Goal: Check status: Check status

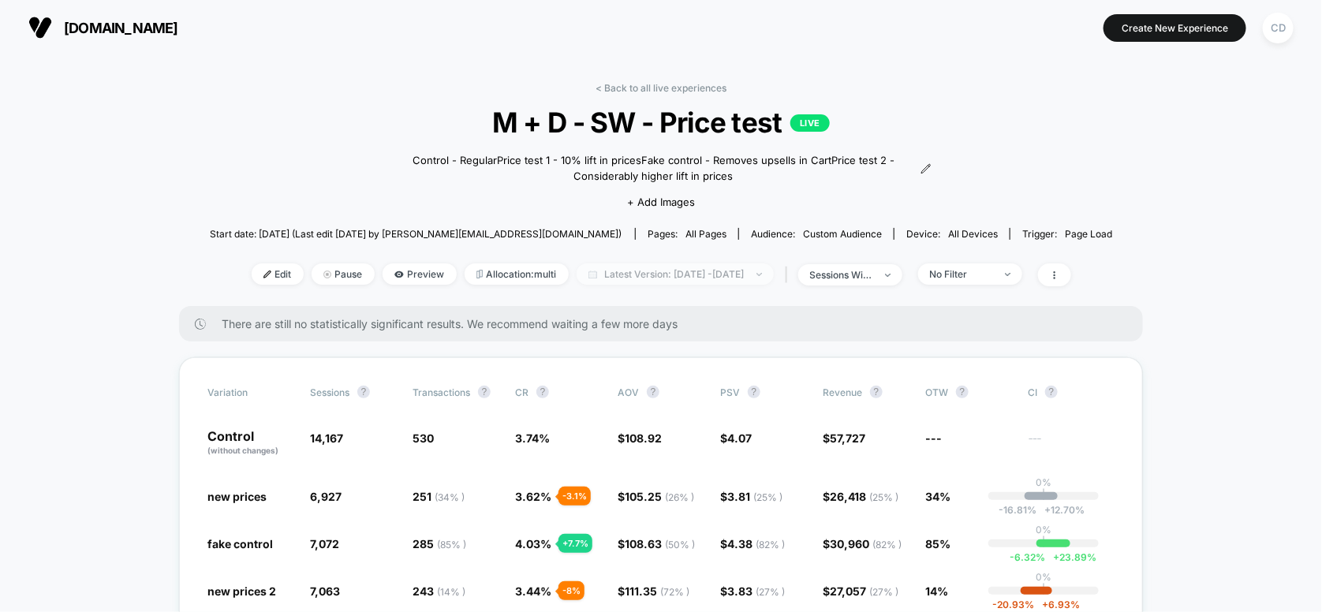
click at [666, 274] on span "Latest Version: [DATE] - [DATE]" at bounding box center [674, 273] width 197 height 21
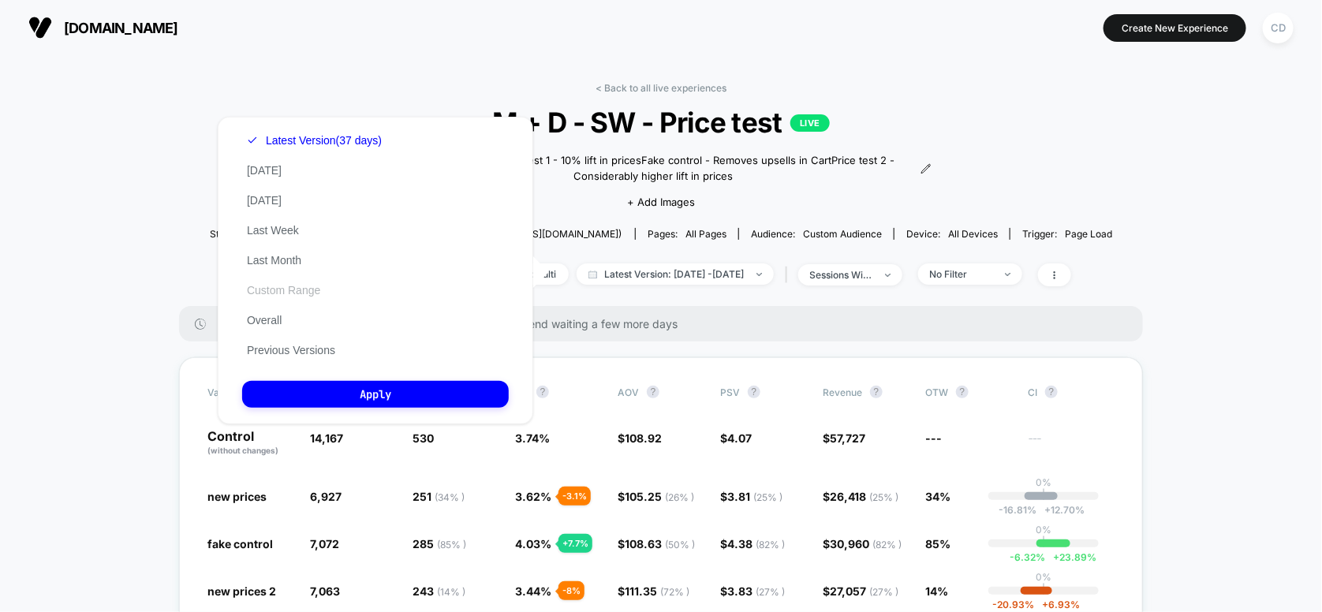
click at [266, 293] on button "Custom Range" at bounding box center [283, 290] width 83 height 14
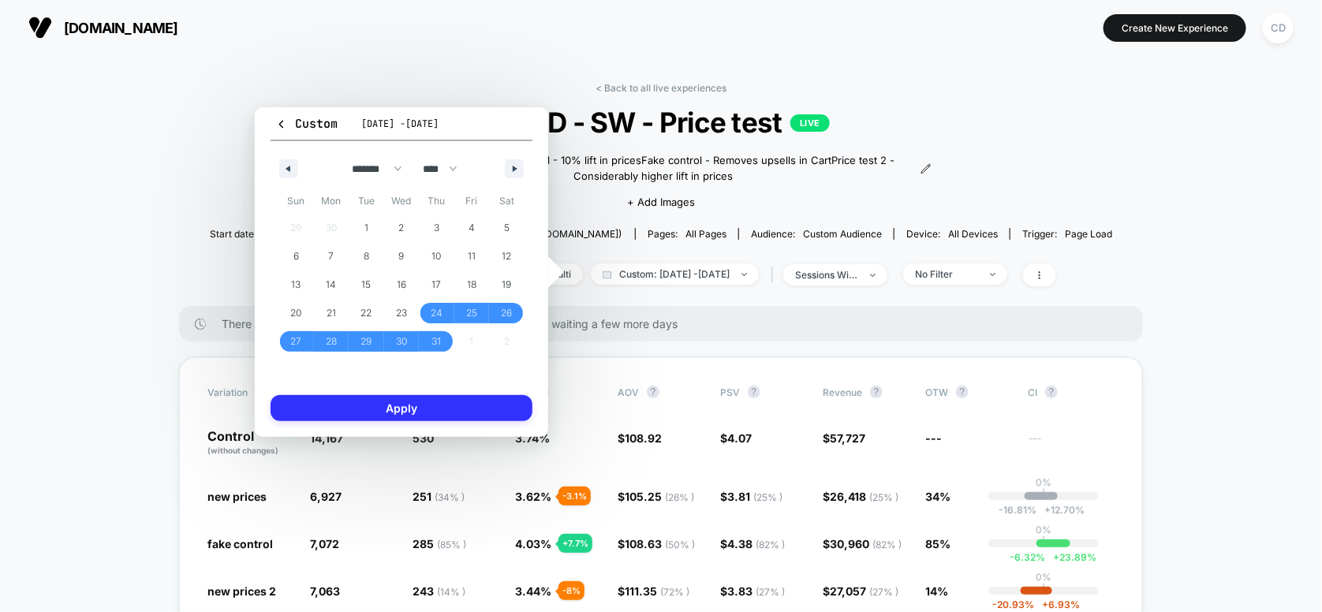
click at [439, 404] on button "Apply" at bounding box center [401, 408] width 262 height 26
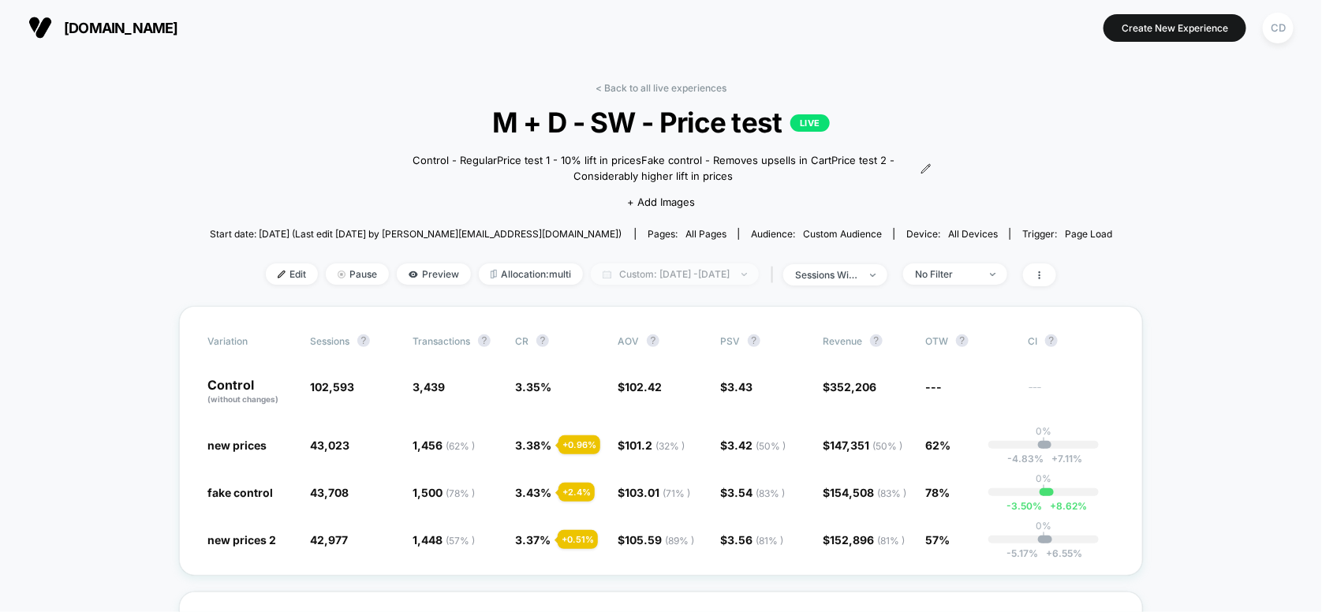
click at [686, 272] on span "Custom: [DATE] - [DATE]" at bounding box center [675, 273] width 168 height 21
select select "*"
select select "****"
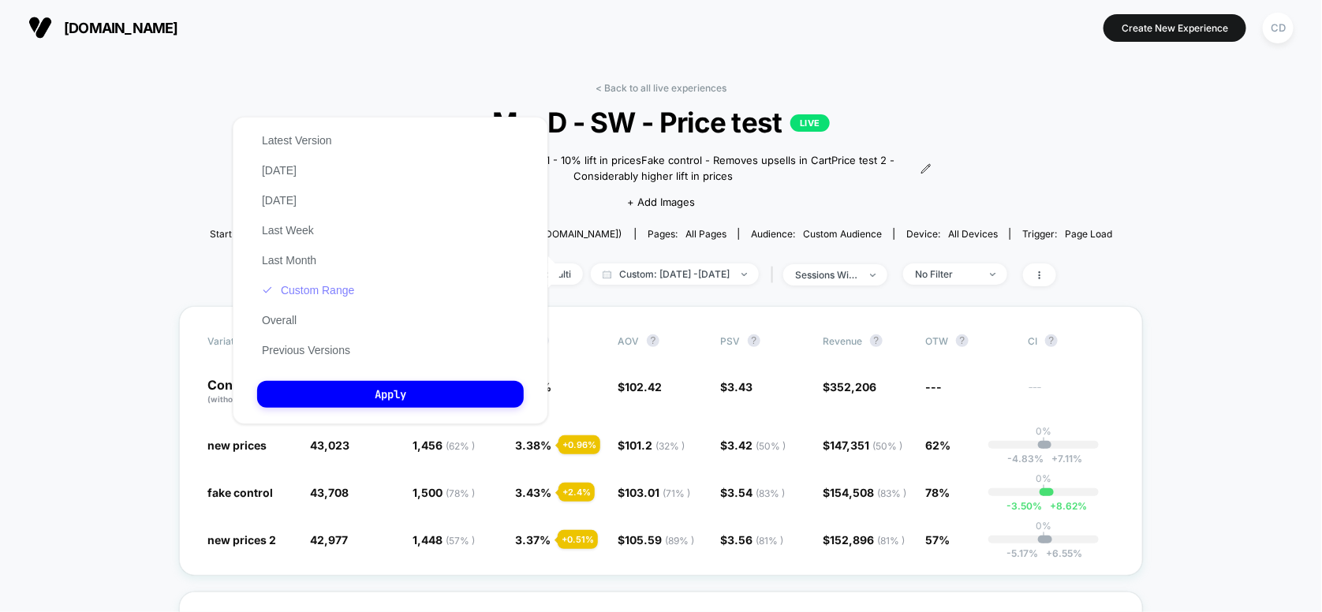
click at [297, 293] on button "Custom Range" at bounding box center [308, 290] width 102 height 14
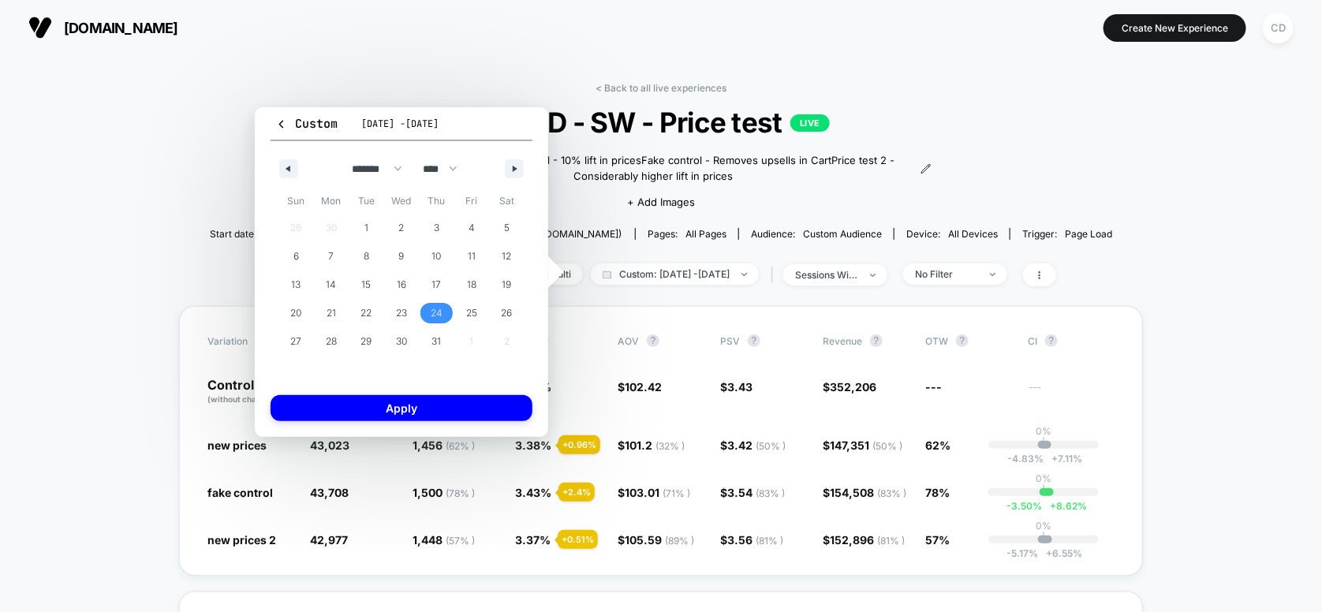
click at [437, 309] on span "24" at bounding box center [437, 313] width 12 height 28
click at [509, 159] on button "button" at bounding box center [514, 168] width 19 height 19
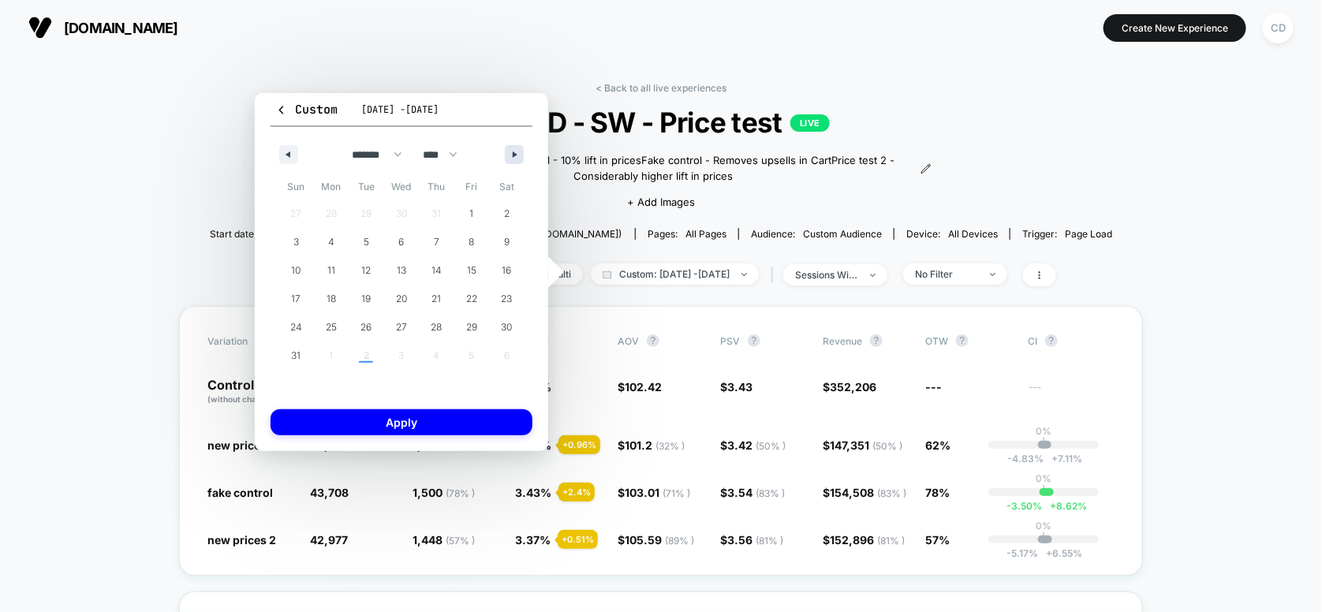
click at [516, 162] on button "button" at bounding box center [514, 154] width 19 height 19
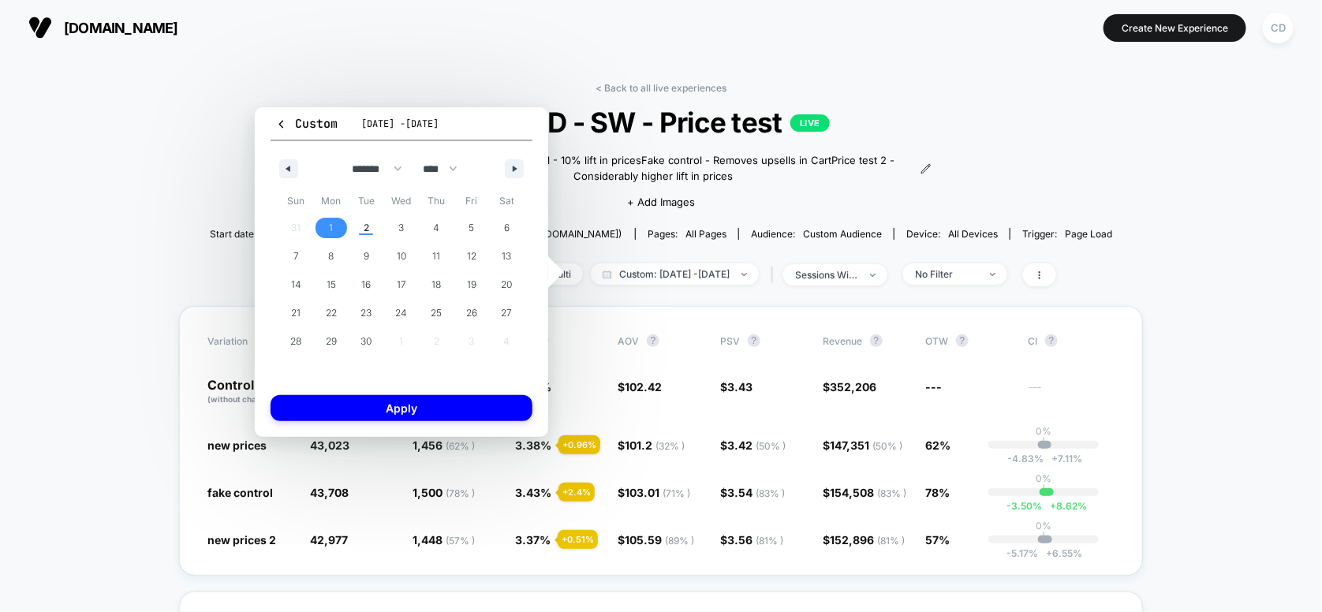
click at [335, 223] on span "1" at bounding box center [331, 228] width 35 height 21
select select "*"
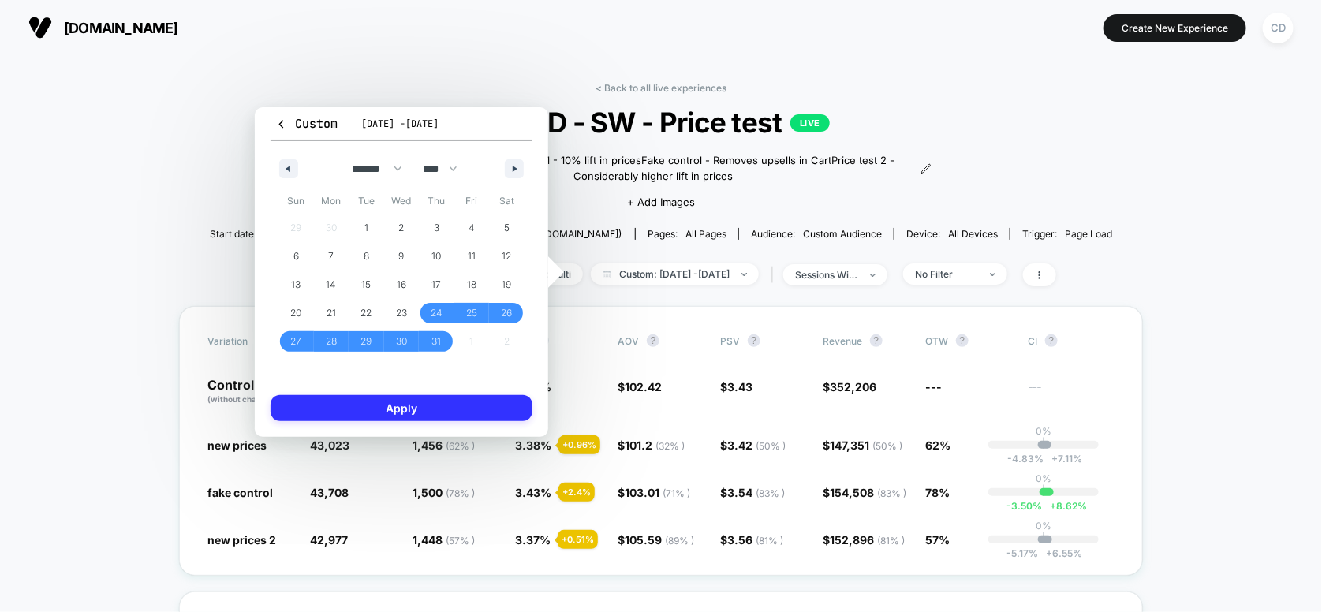
click at [388, 401] on button "Apply" at bounding box center [401, 408] width 262 height 26
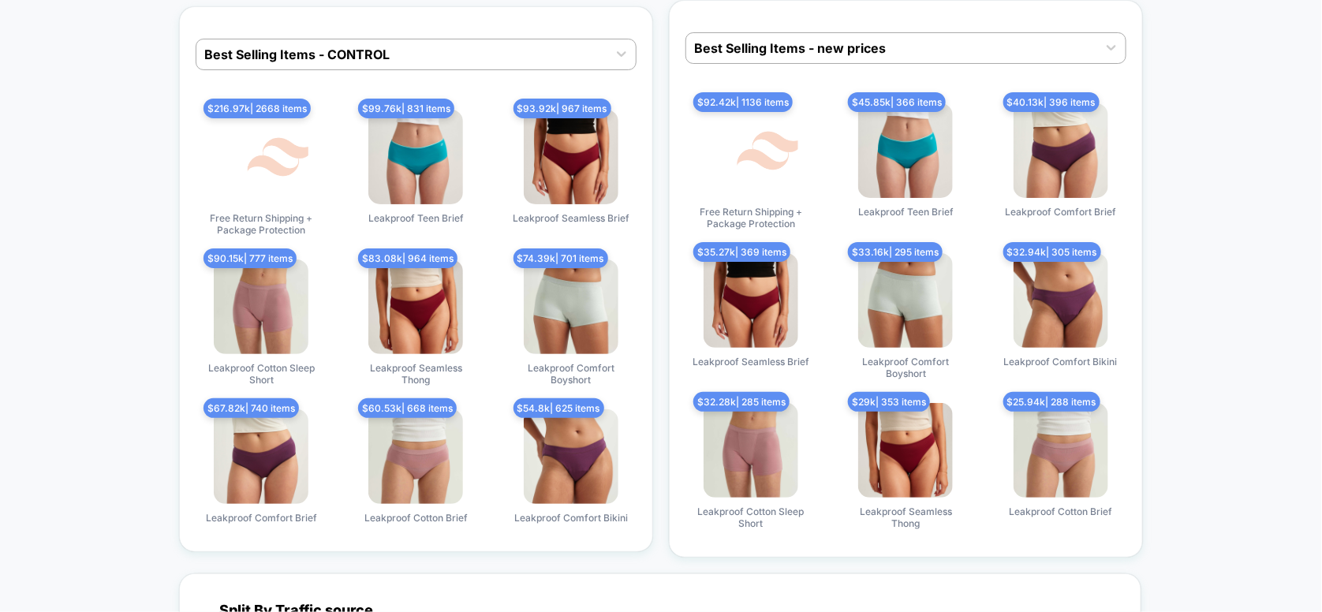
scroll to position [5046, 0]
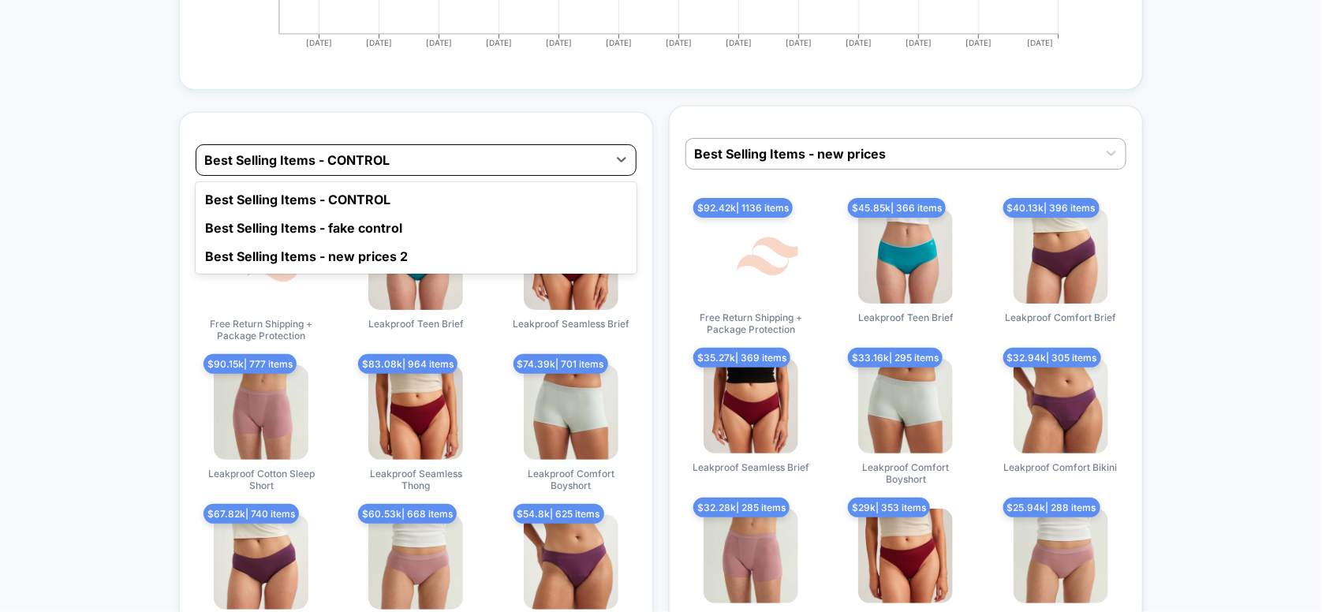
click at [468, 151] on div at bounding box center [401, 160] width 395 height 19
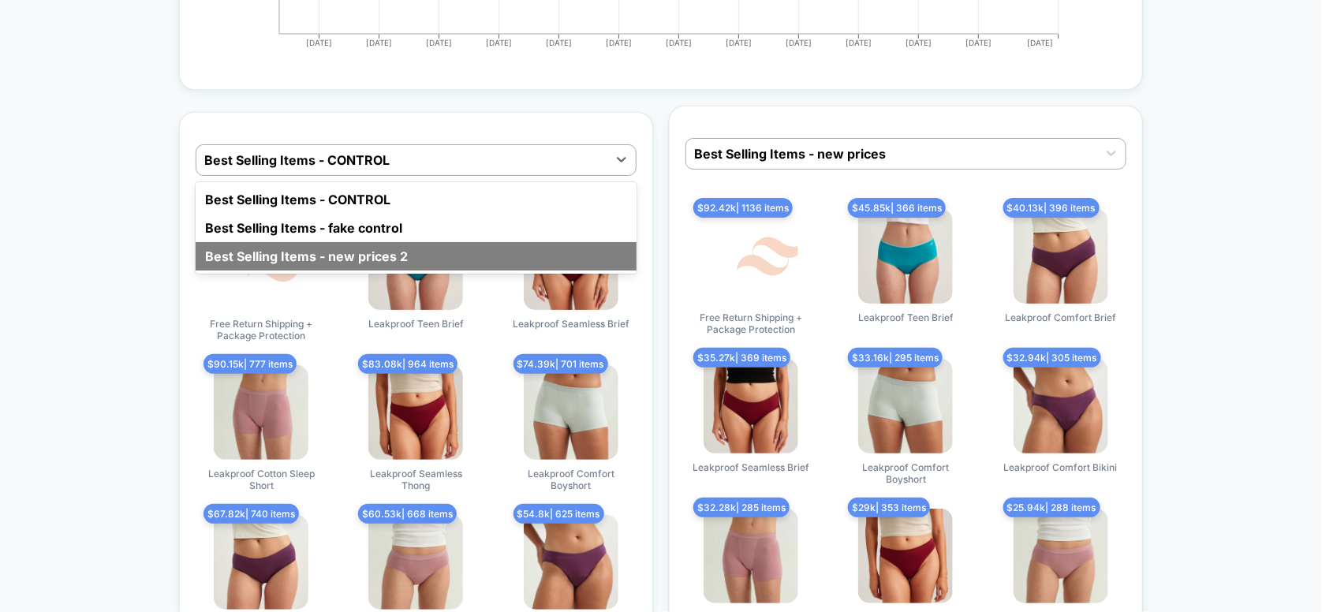
click at [331, 242] on div "Best Selling Items - new prices 2" at bounding box center [416, 256] width 441 height 28
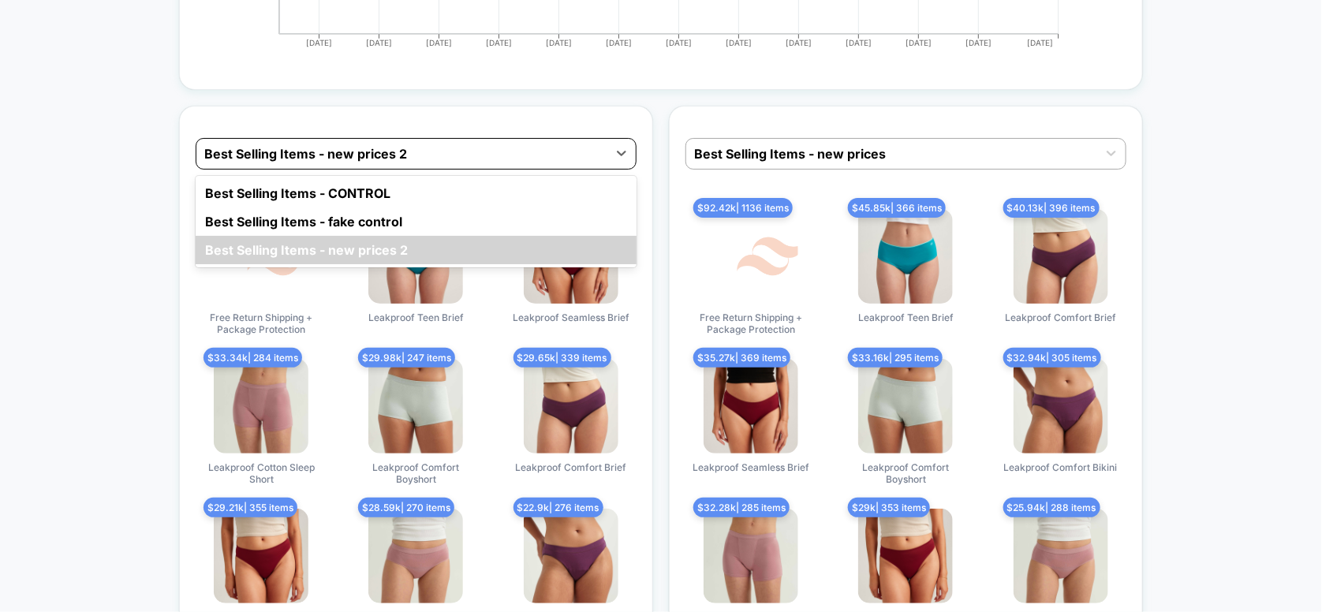
click at [405, 144] on div at bounding box center [401, 153] width 395 height 19
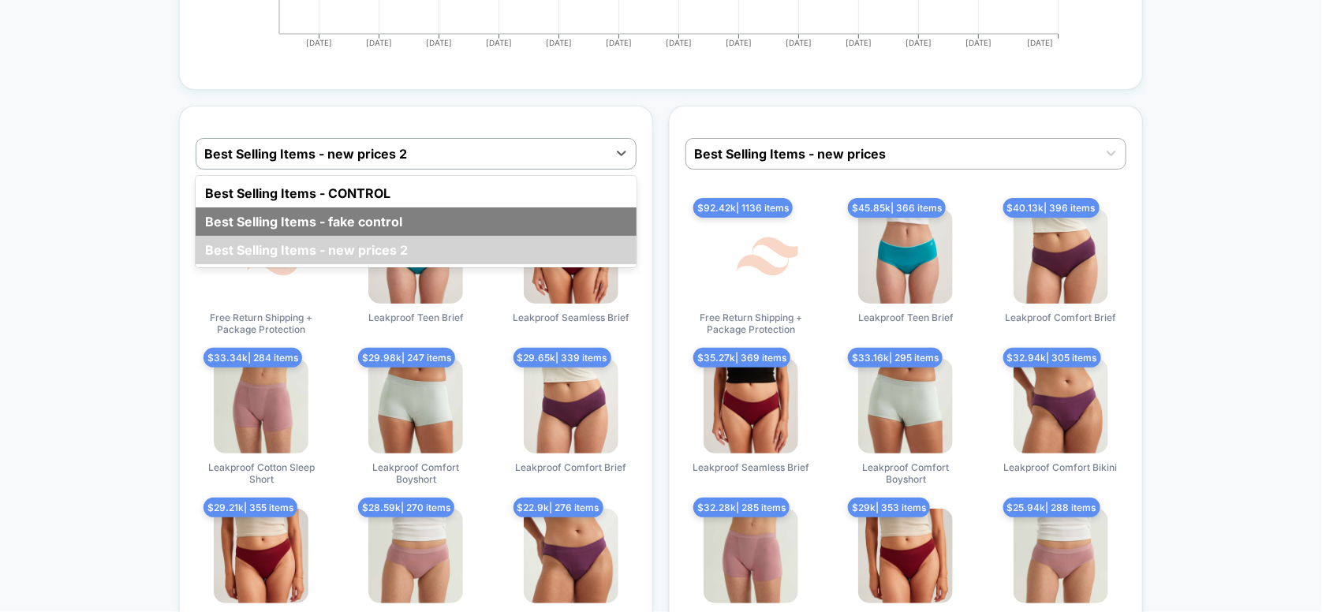
click at [360, 207] on div "Best Selling Items - fake control" at bounding box center [416, 221] width 441 height 28
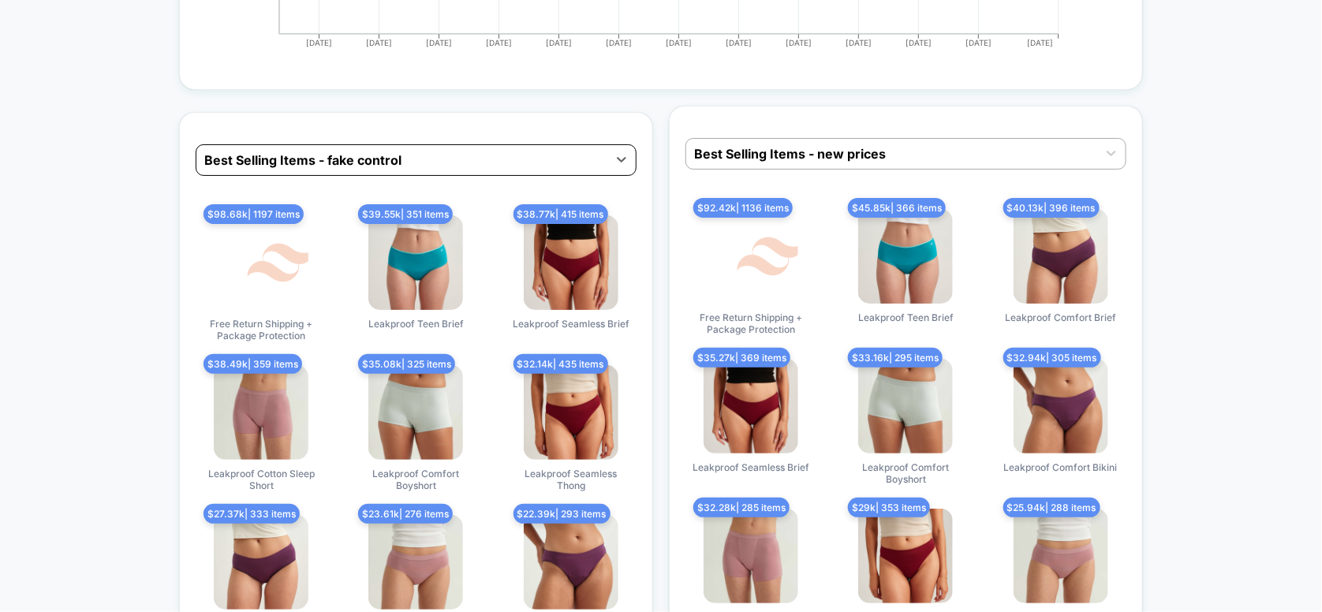
click at [398, 151] on div at bounding box center [401, 160] width 395 height 19
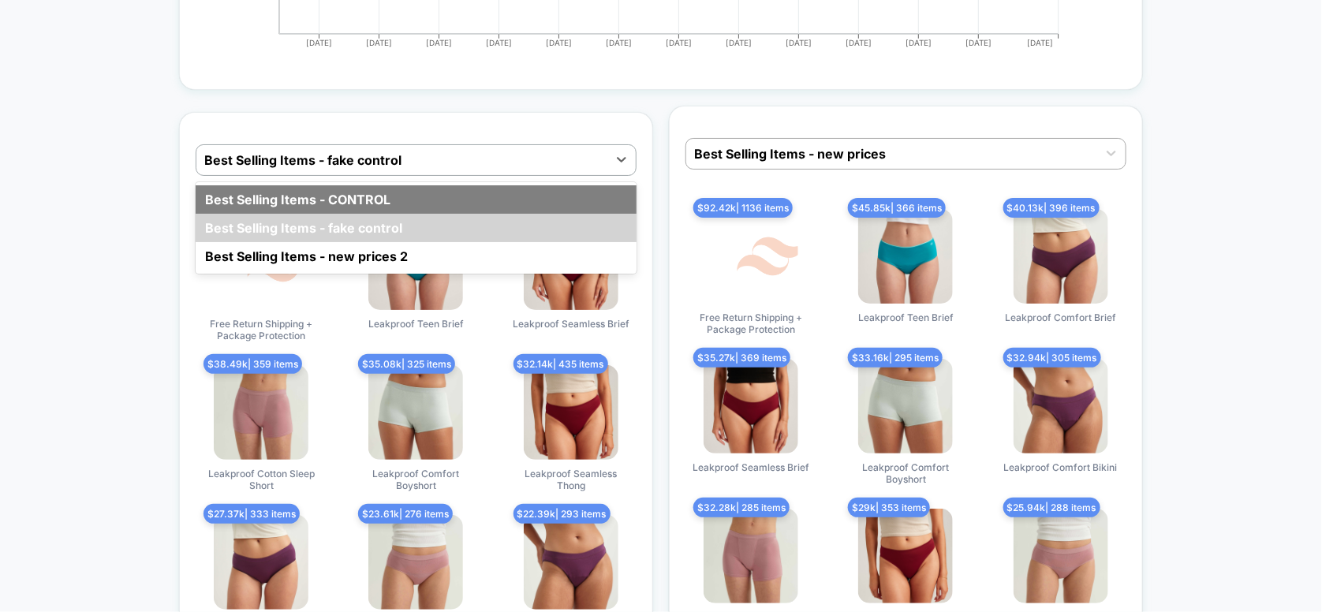
click at [369, 185] on div "Best Selling Items - CONTROL" at bounding box center [416, 199] width 441 height 28
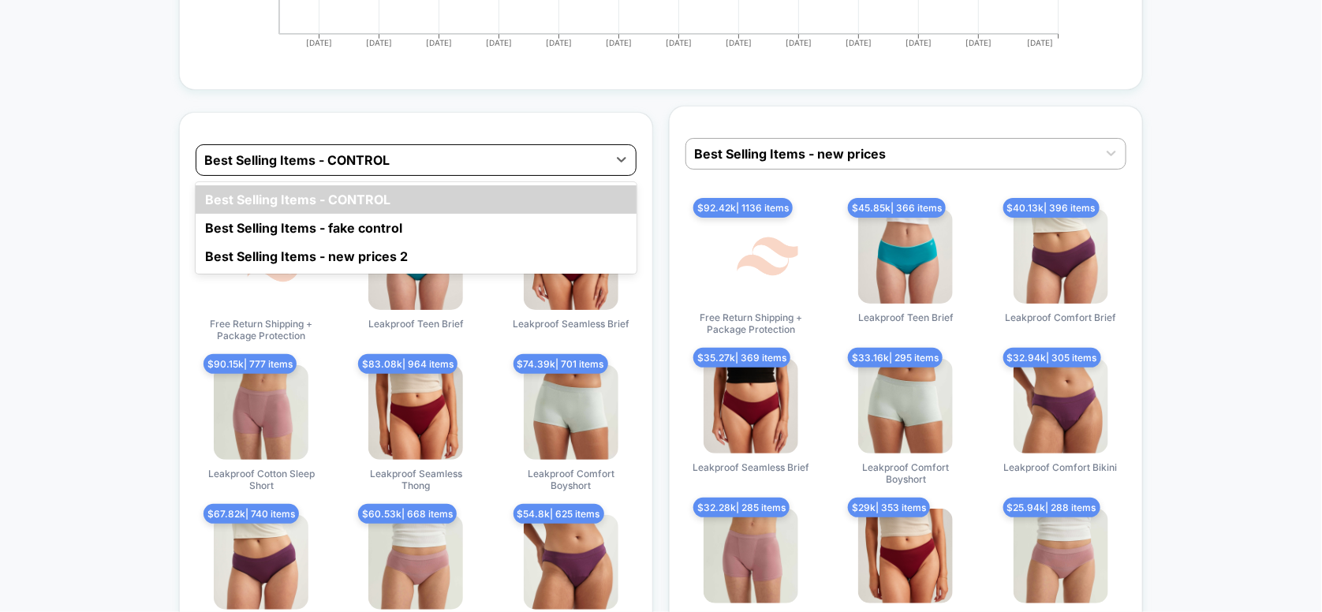
click at [416, 151] on div at bounding box center [401, 160] width 395 height 19
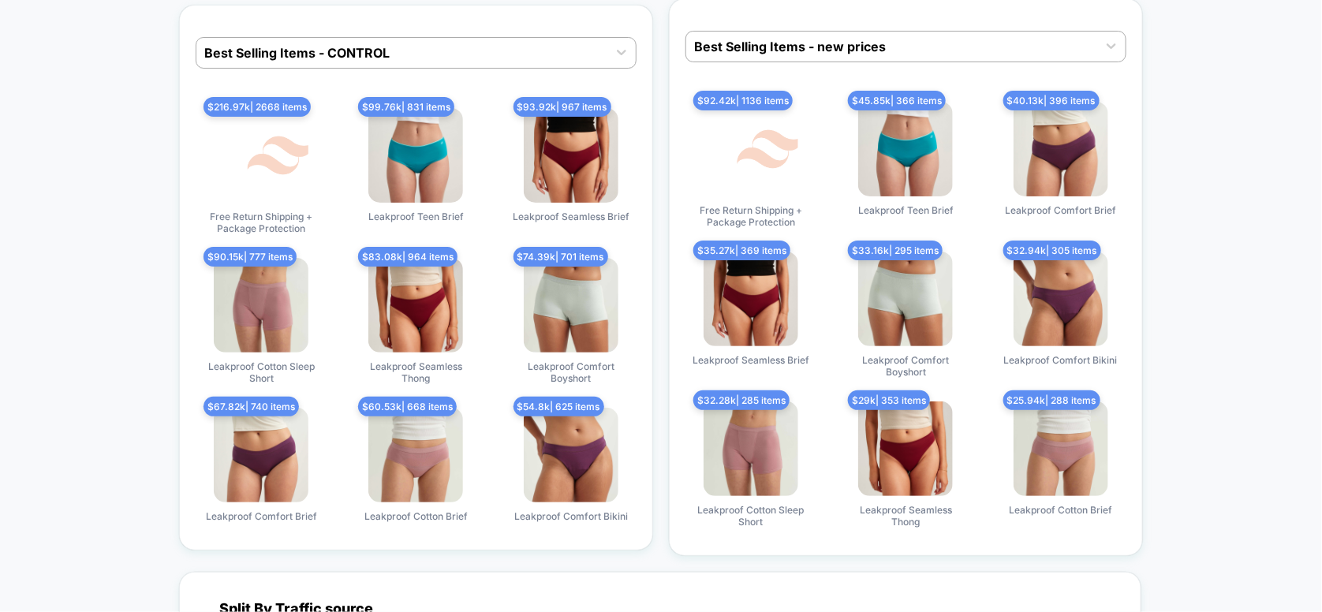
scroll to position [5107, 0]
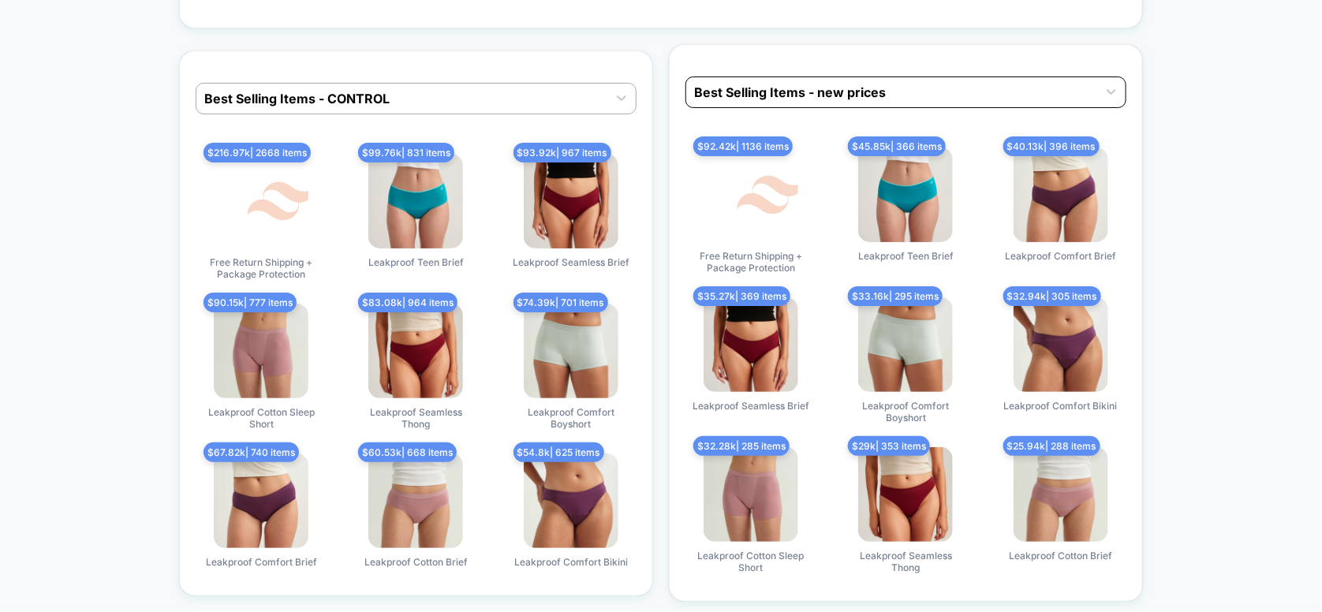
click at [811, 85] on div at bounding box center [891, 92] width 395 height 19
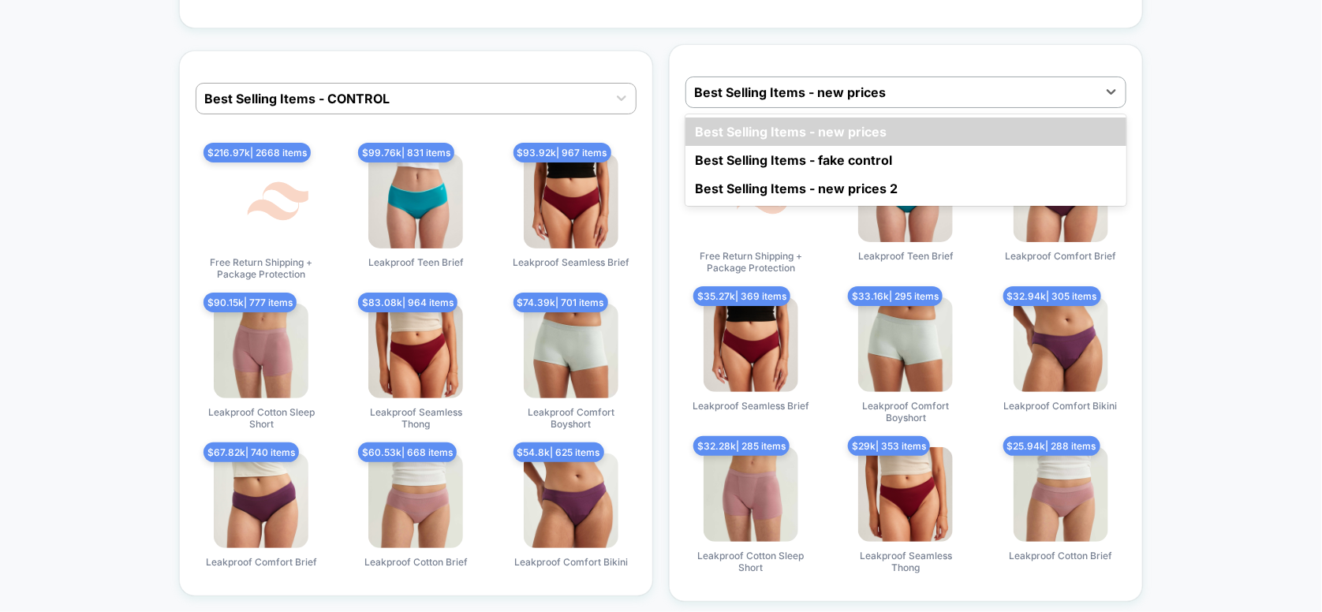
click at [793, 191] on div "Best Selling Items - new prices Best Selling Items - fake control Best Selling …" at bounding box center [905, 159] width 441 height 91
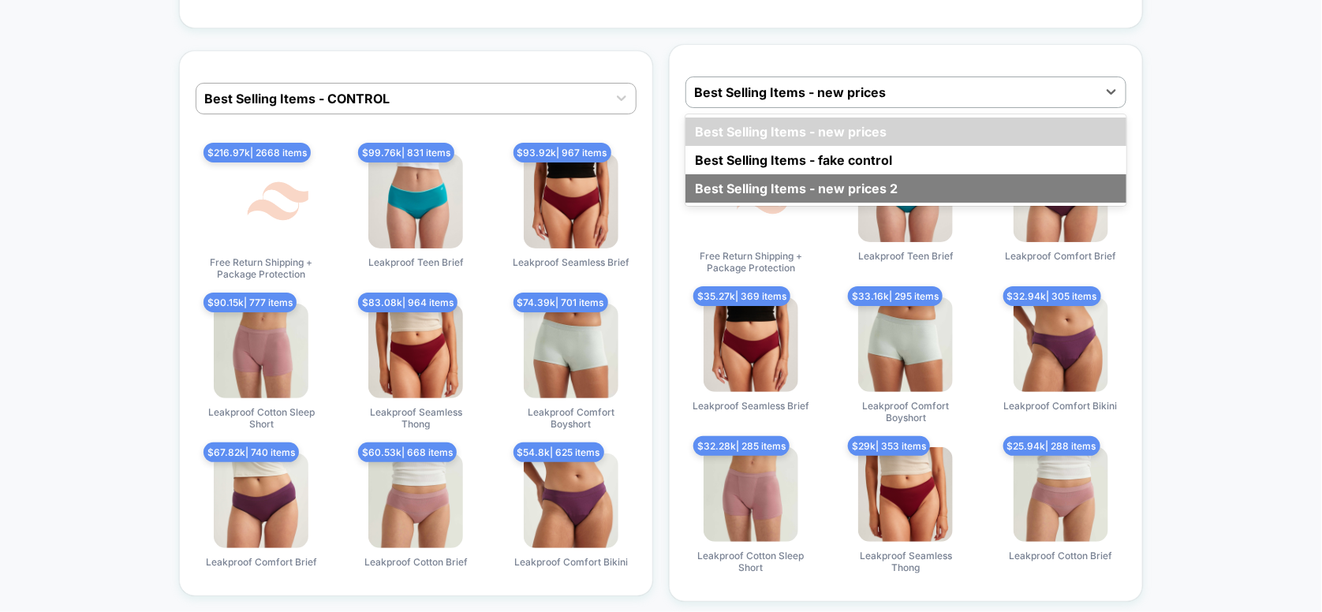
click at [794, 177] on div "Best Selling Items - new prices 2" at bounding box center [905, 188] width 441 height 28
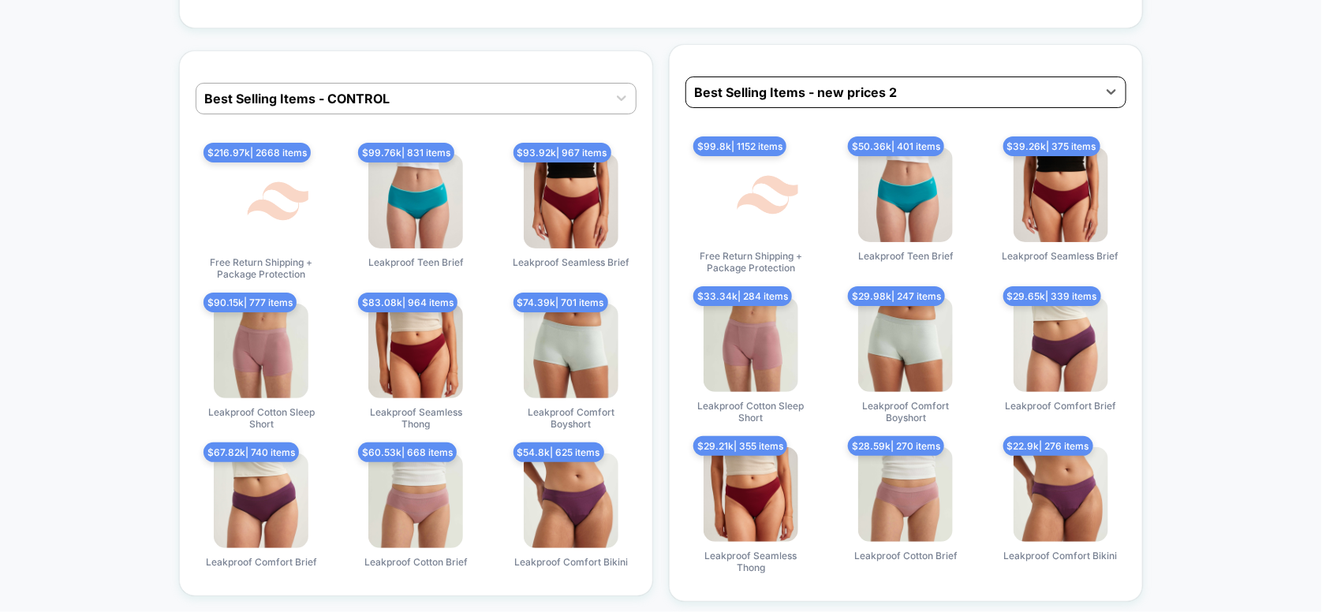
click at [788, 83] on div at bounding box center [891, 92] width 395 height 19
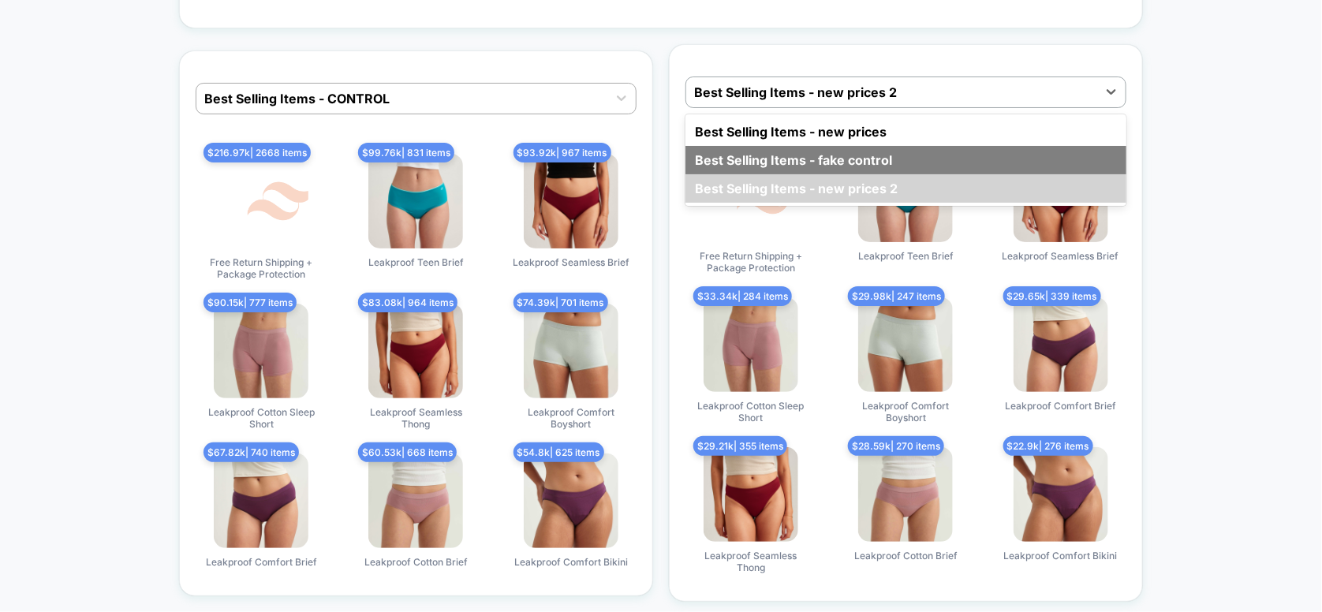
click at [766, 147] on div "Best Selling Items - fake control" at bounding box center [905, 160] width 441 height 28
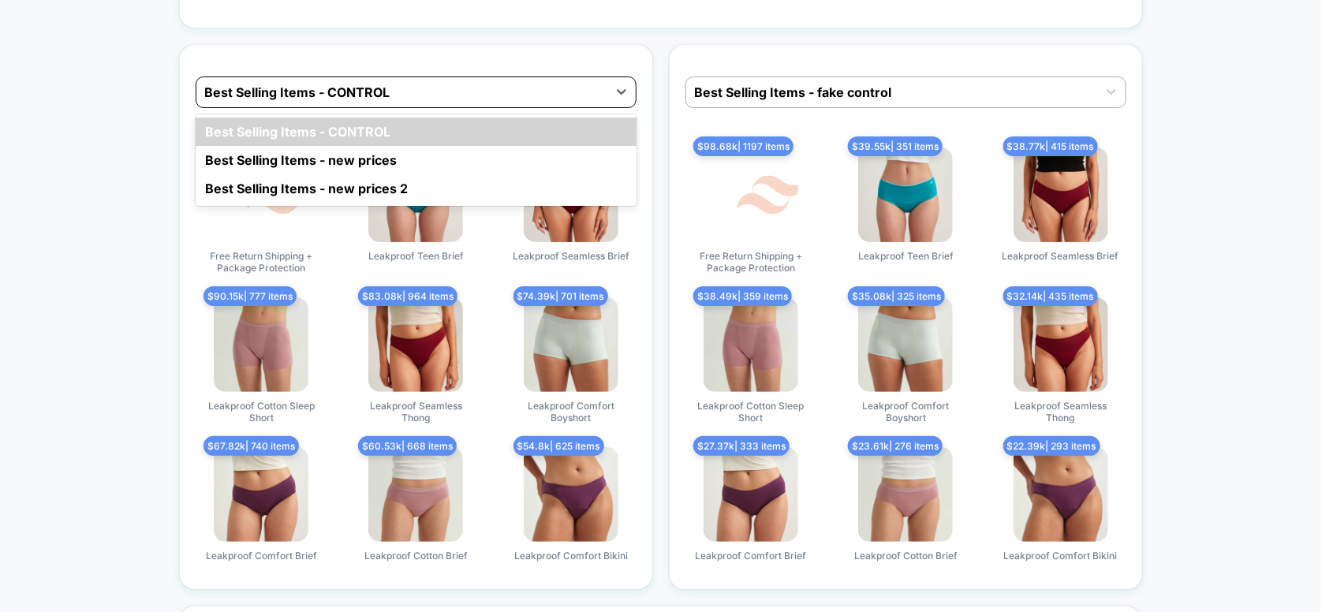
click at [553, 84] on div at bounding box center [401, 92] width 395 height 19
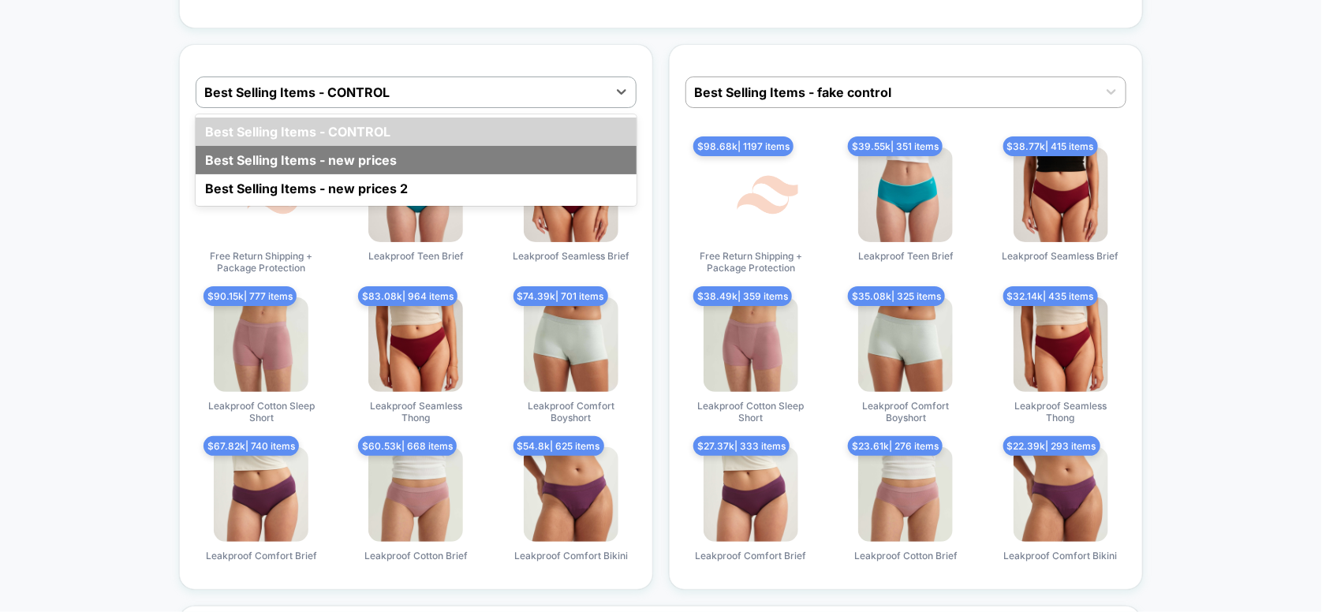
click at [411, 157] on div "Best Selling Items - new prices" at bounding box center [416, 160] width 441 height 28
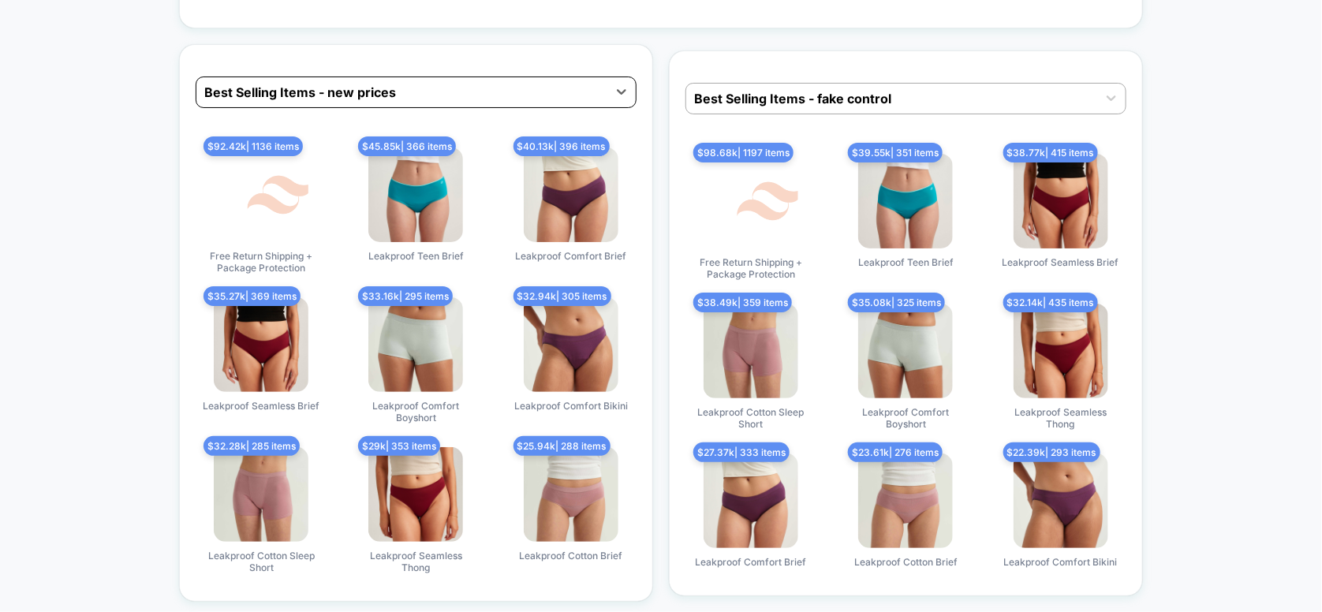
click at [437, 84] on div at bounding box center [401, 92] width 395 height 19
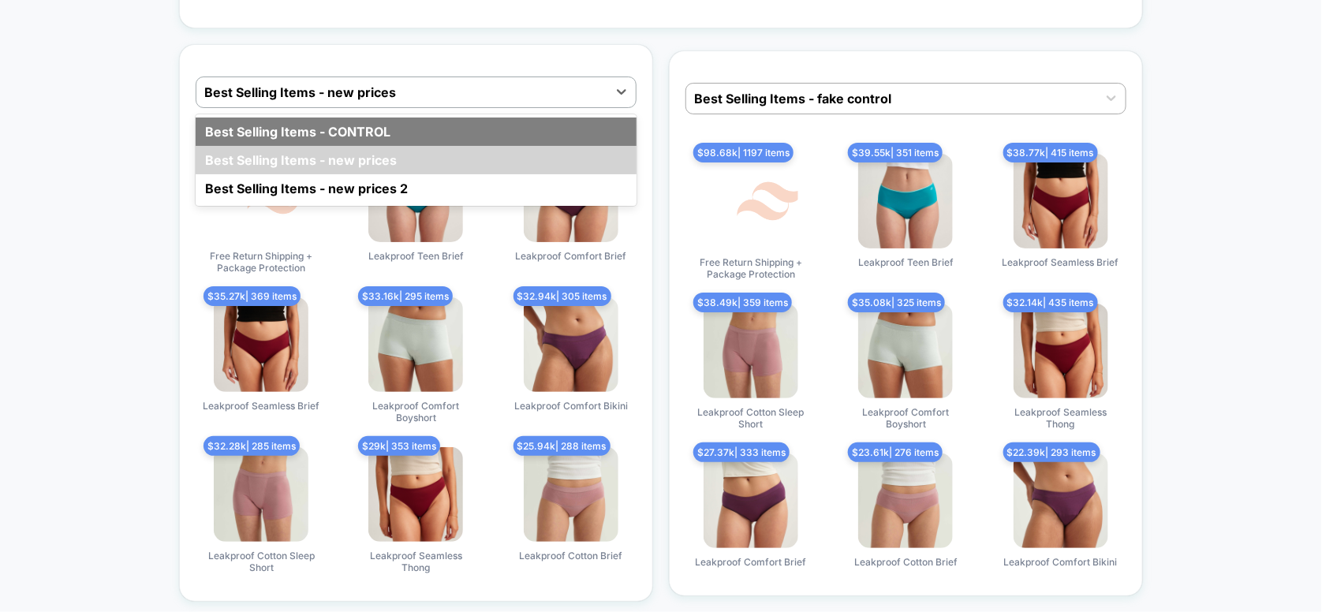
click at [393, 125] on div "Best Selling Items - CONTROL" at bounding box center [416, 131] width 441 height 28
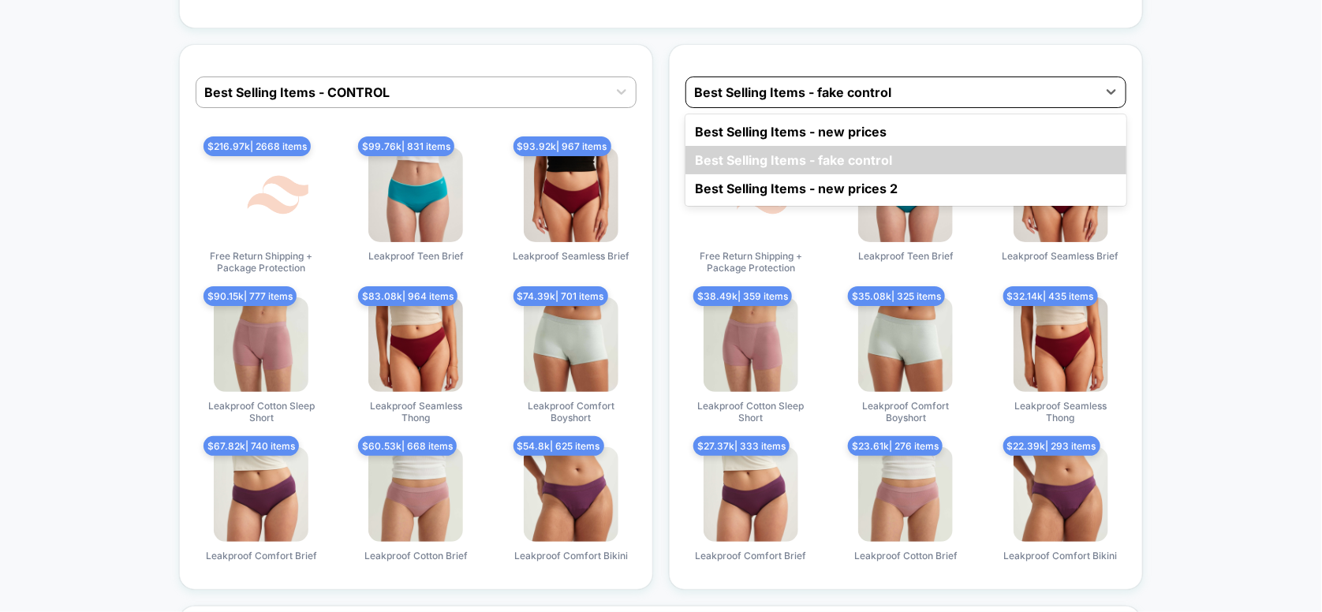
click at [785, 85] on div at bounding box center [891, 92] width 395 height 19
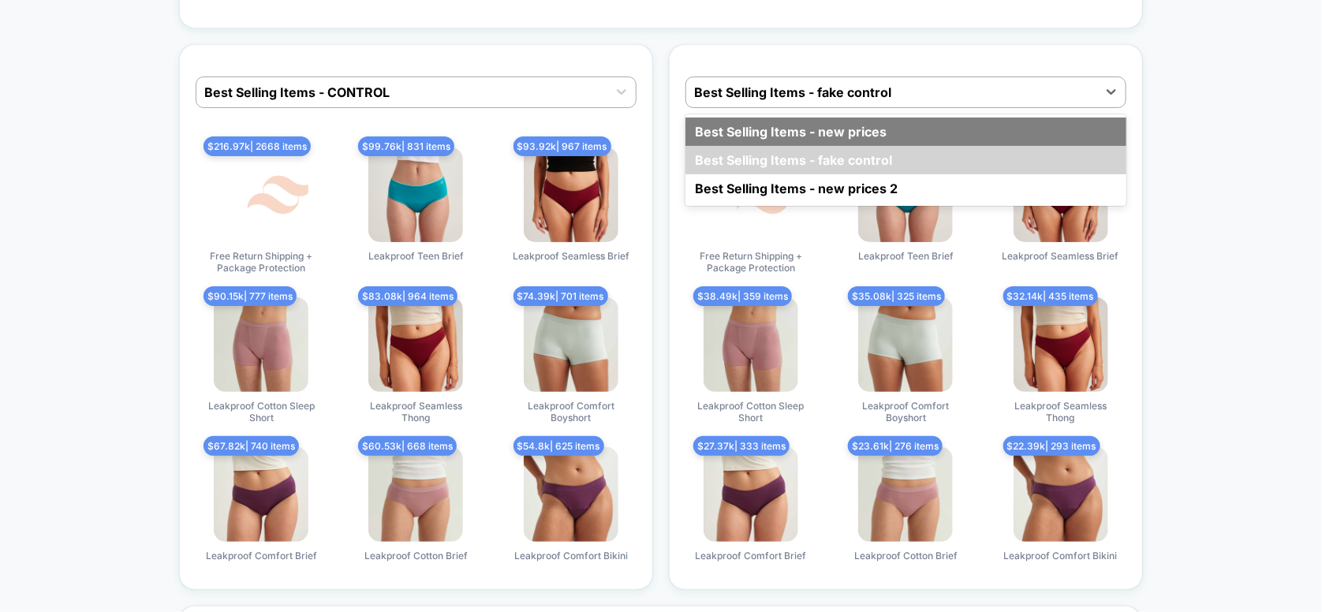
click at [768, 117] on div "Best Selling Items - new prices" at bounding box center [905, 131] width 441 height 28
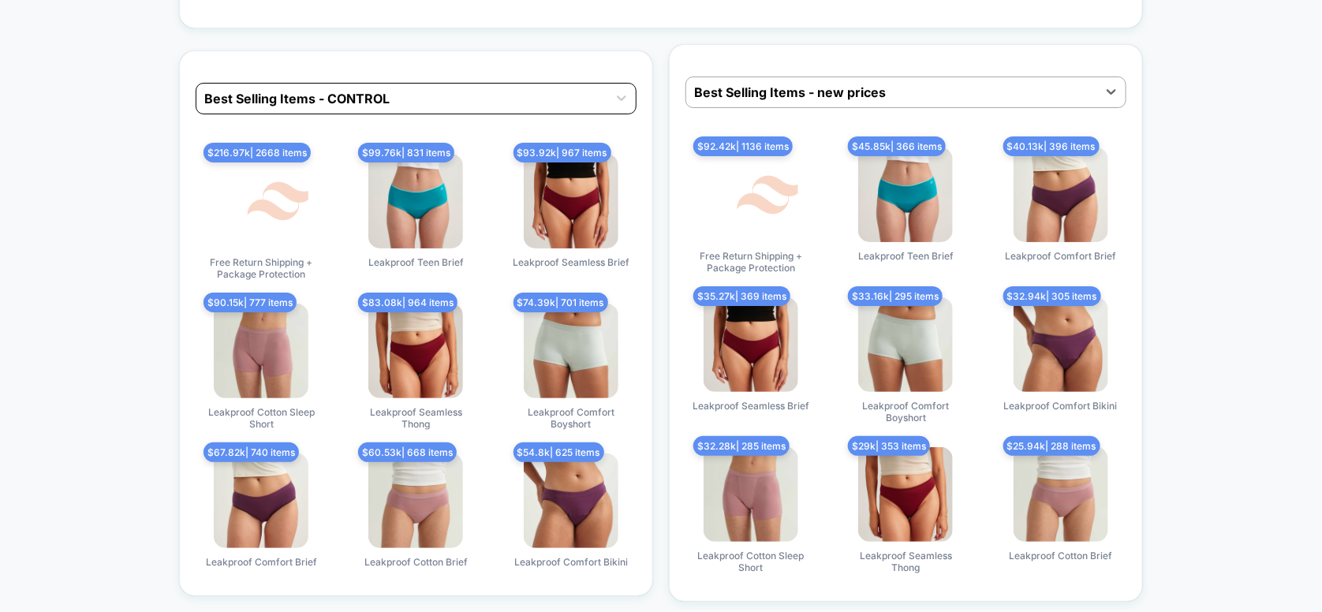
click at [552, 89] on div at bounding box center [401, 98] width 395 height 19
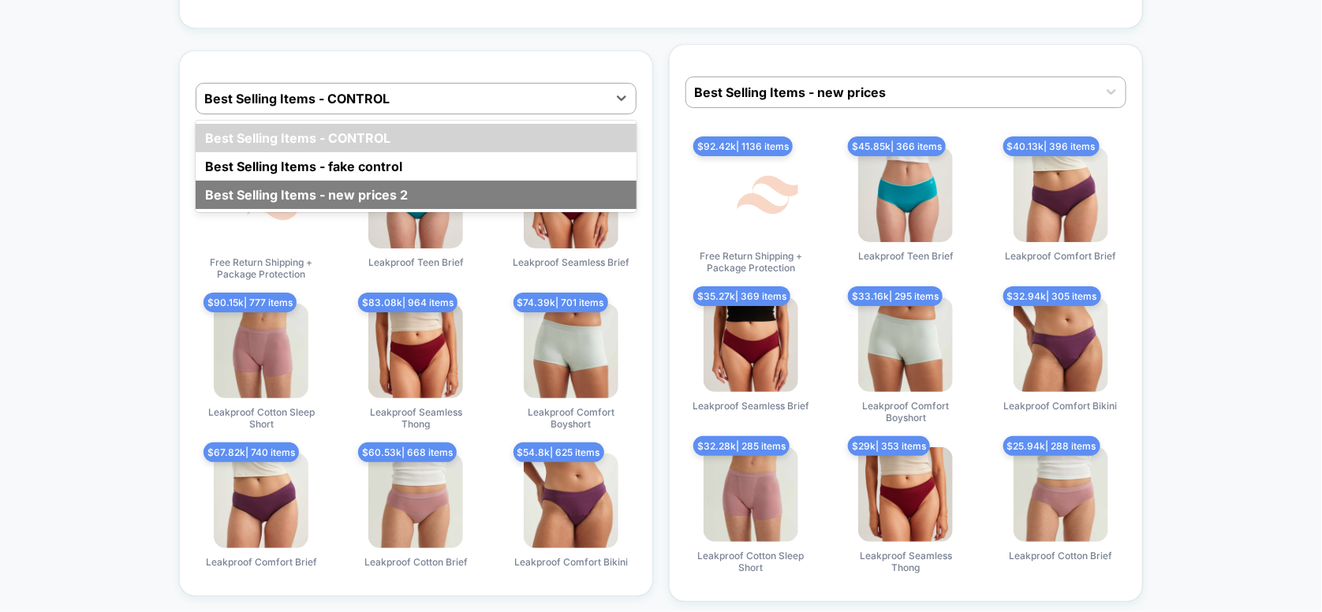
click at [475, 185] on div "Best Selling Items - new prices 2" at bounding box center [416, 195] width 441 height 28
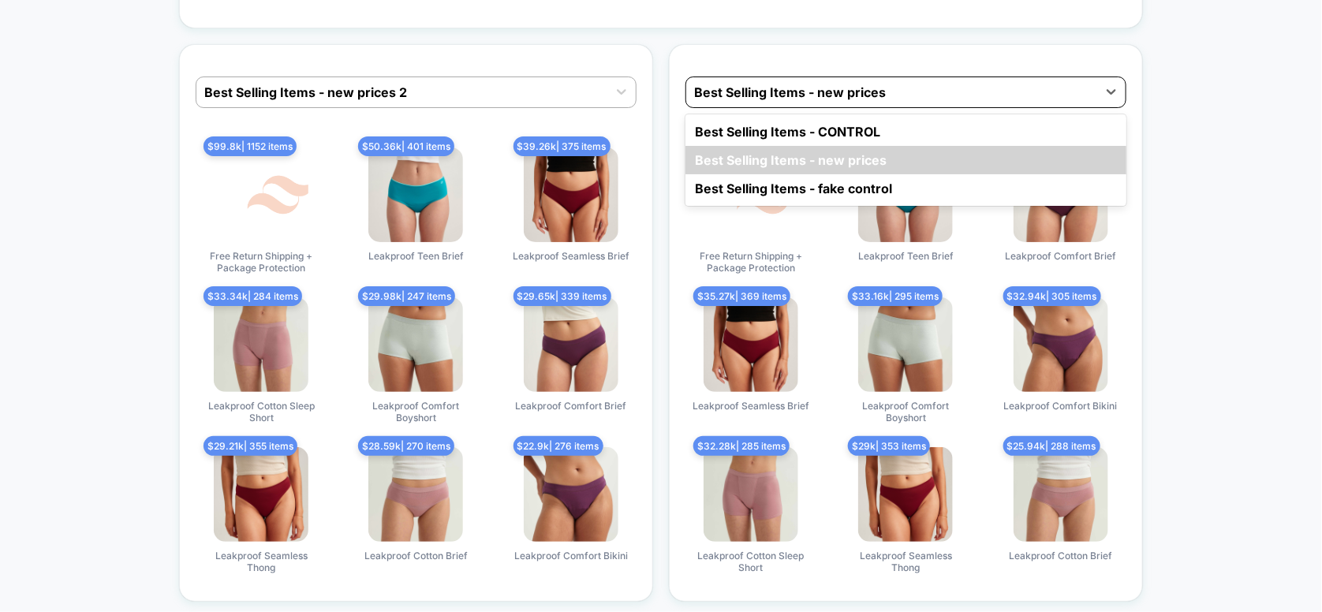
click at [773, 88] on div at bounding box center [891, 92] width 395 height 19
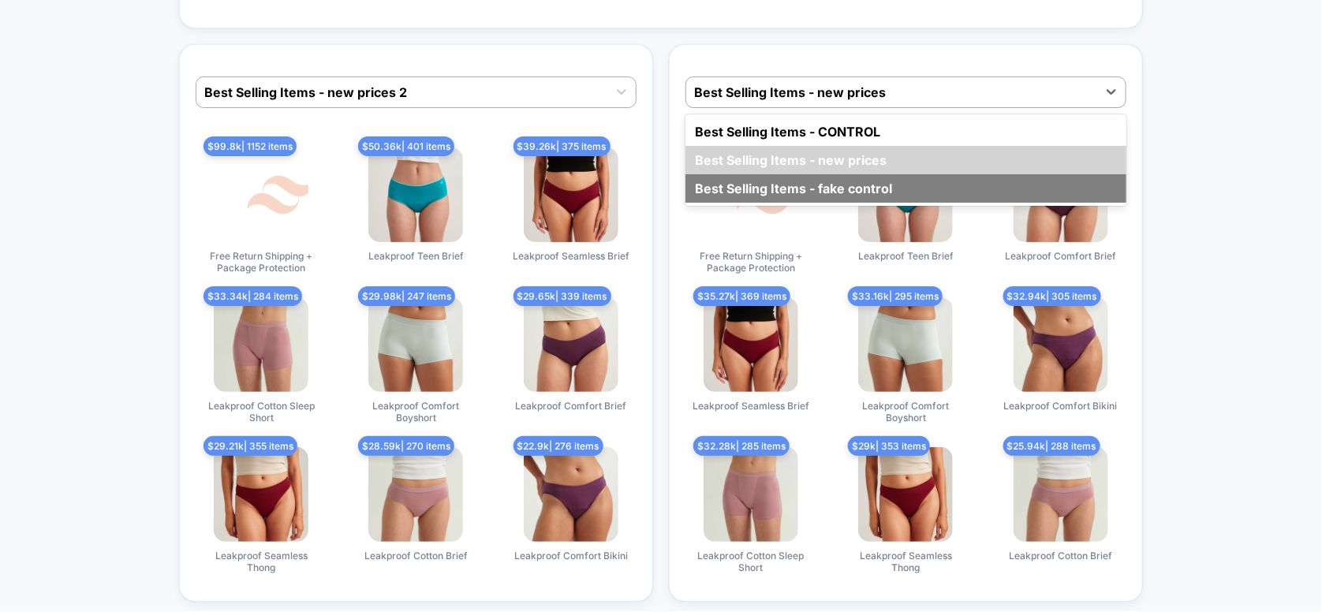
click at [782, 174] on div "Best Selling Items - fake control" at bounding box center [905, 188] width 441 height 28
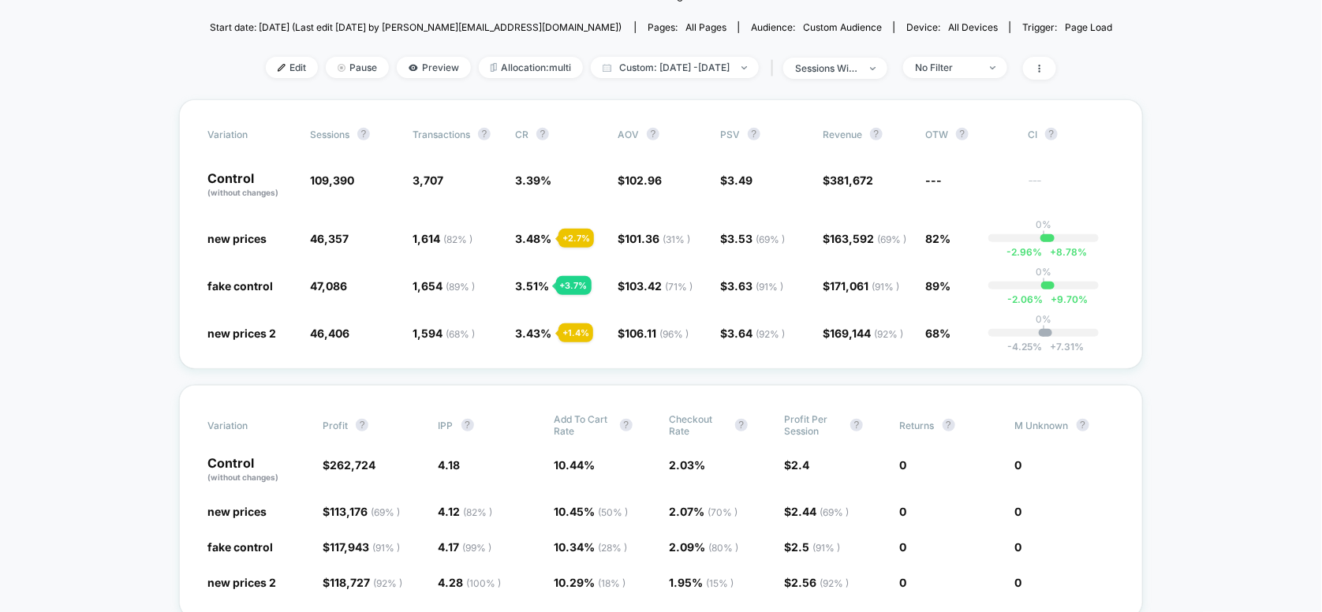
scroll to position [0, 0]
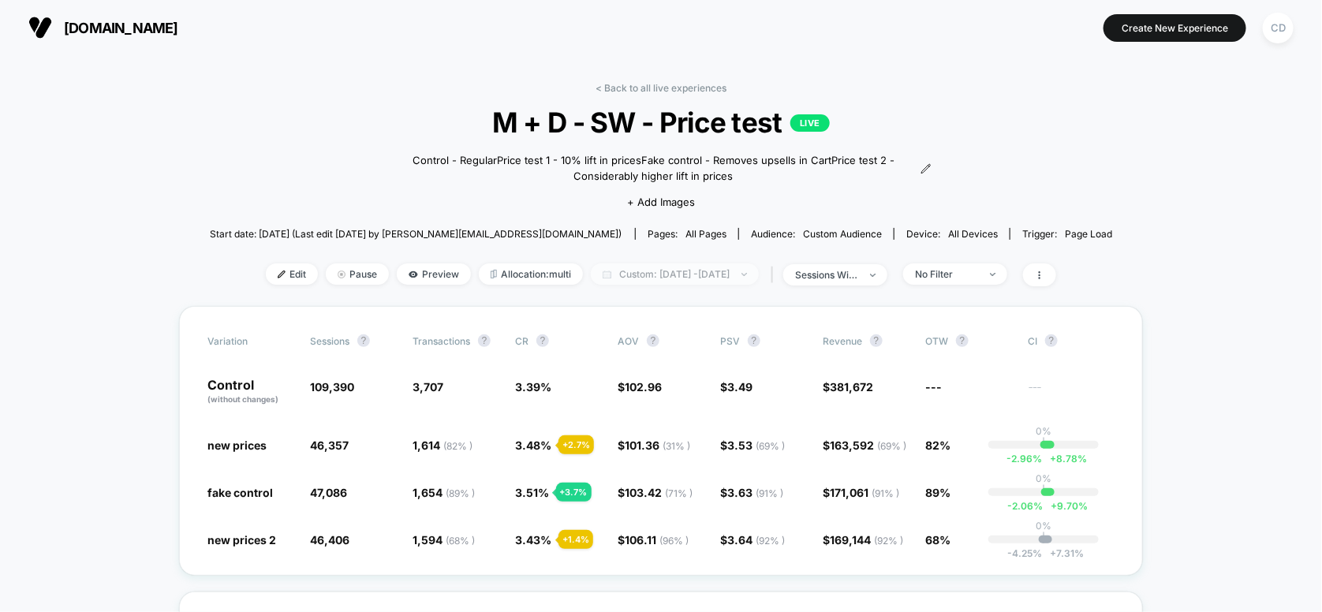
click at [712, 272] on span "Custom: [DATE] - [DATE]" at bounding box center [675, 273] width 168 height 21
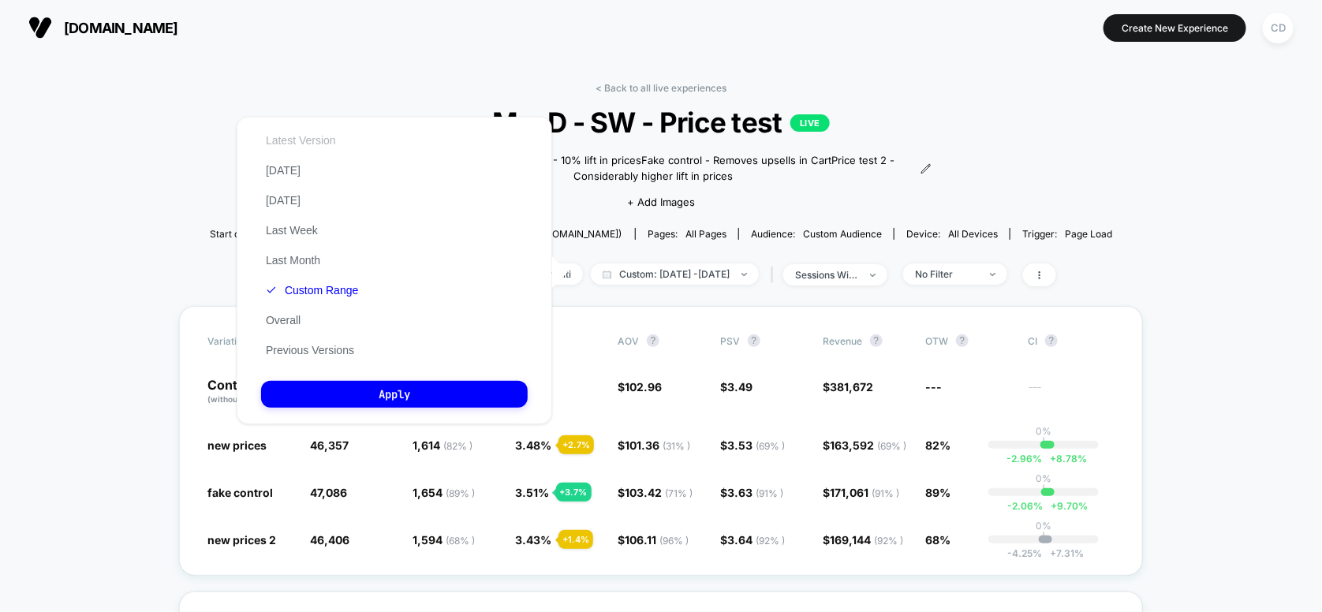
click at [311, 141] on button "Latest Version" at bounding box center [301, 140] width 80 height 14
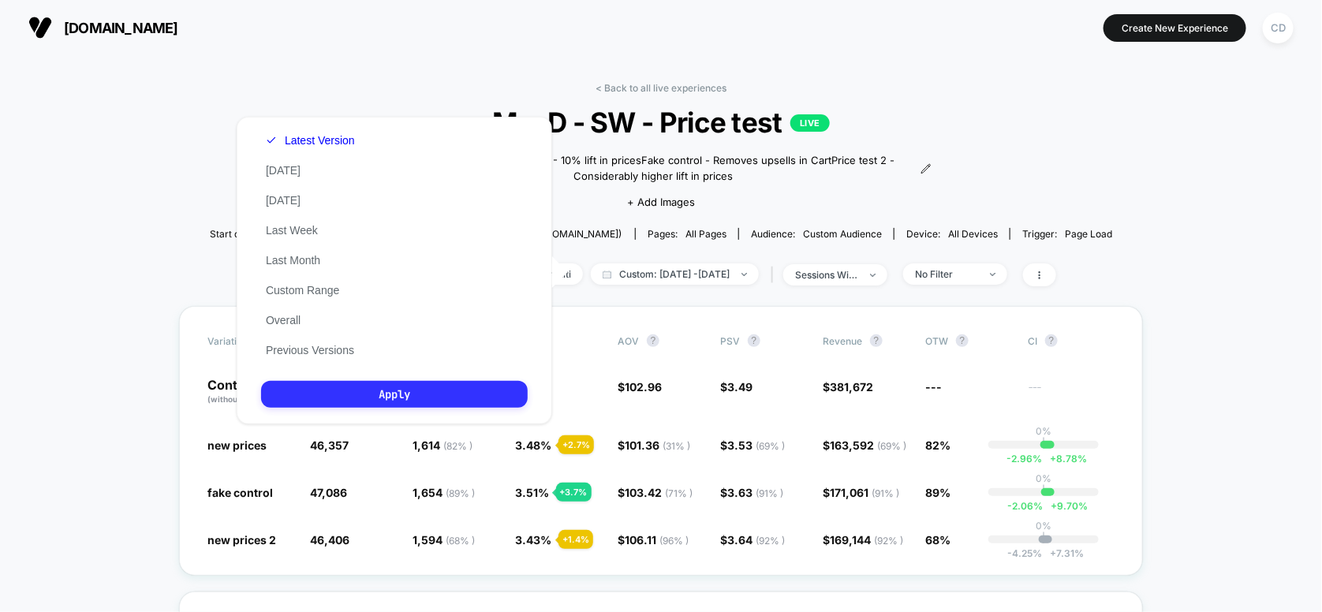
click at [353, 399] on button "Apply" at bounding box center [394, 394] width 267 height 27
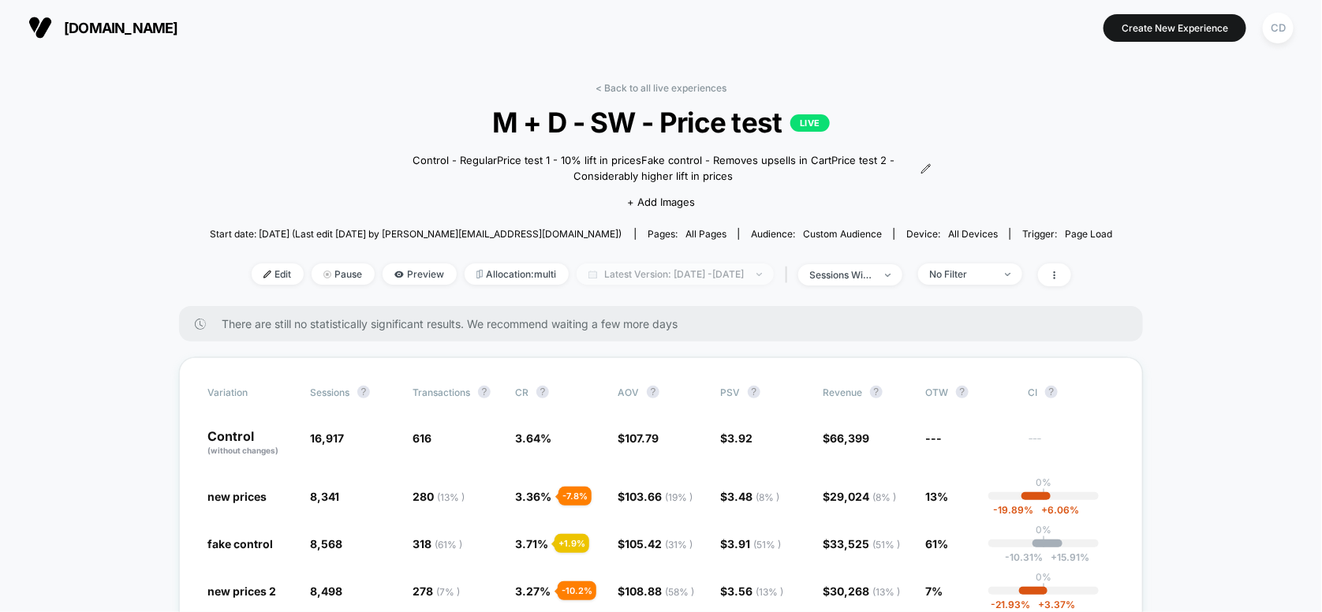
click at [660, 278] on span "Latest Version: [DATE] - [DATE]" at bounding box center [674, 273] width 197 height 21
select select "*"
select select "****"
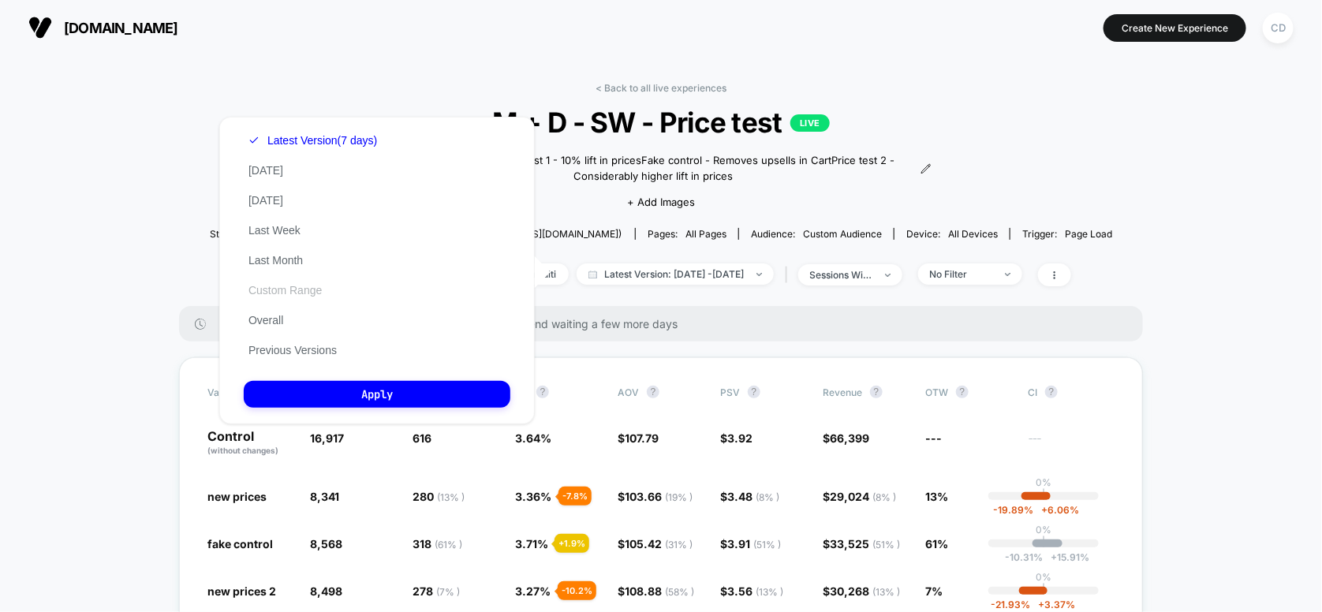
click at [274, 297] on button "Custom Range" at bounding box center [285, 290] width 83 height 14
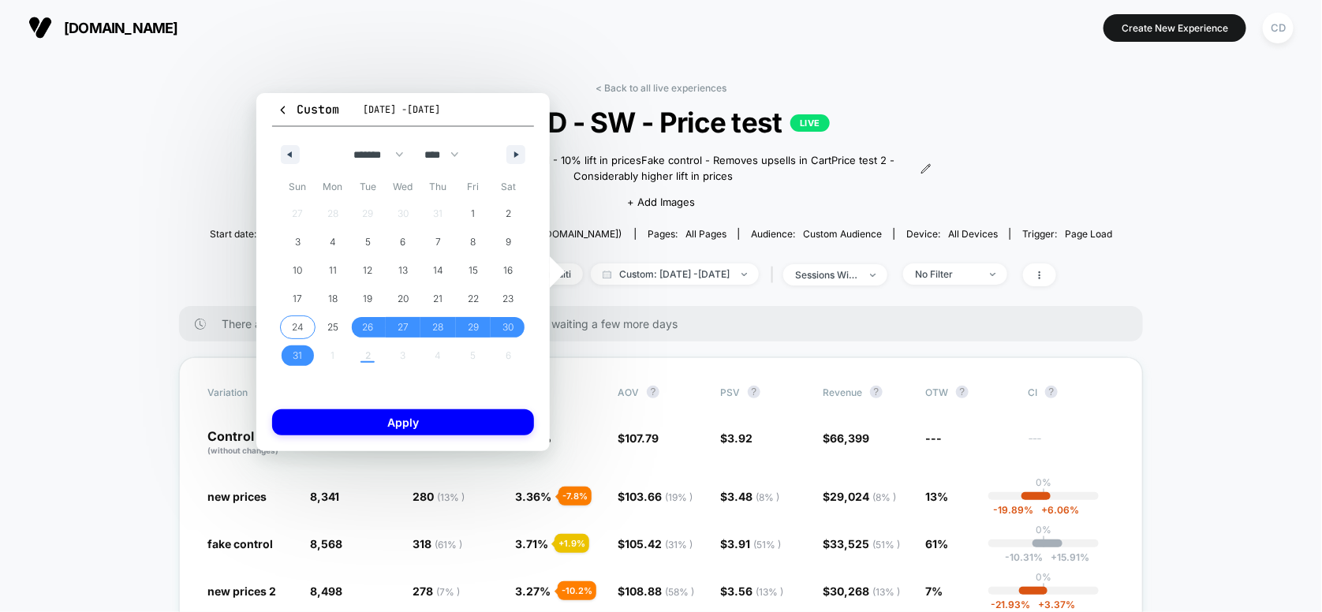
click at [282, 323] on span "24" at bounding box center [297, 327] width 35 height 21
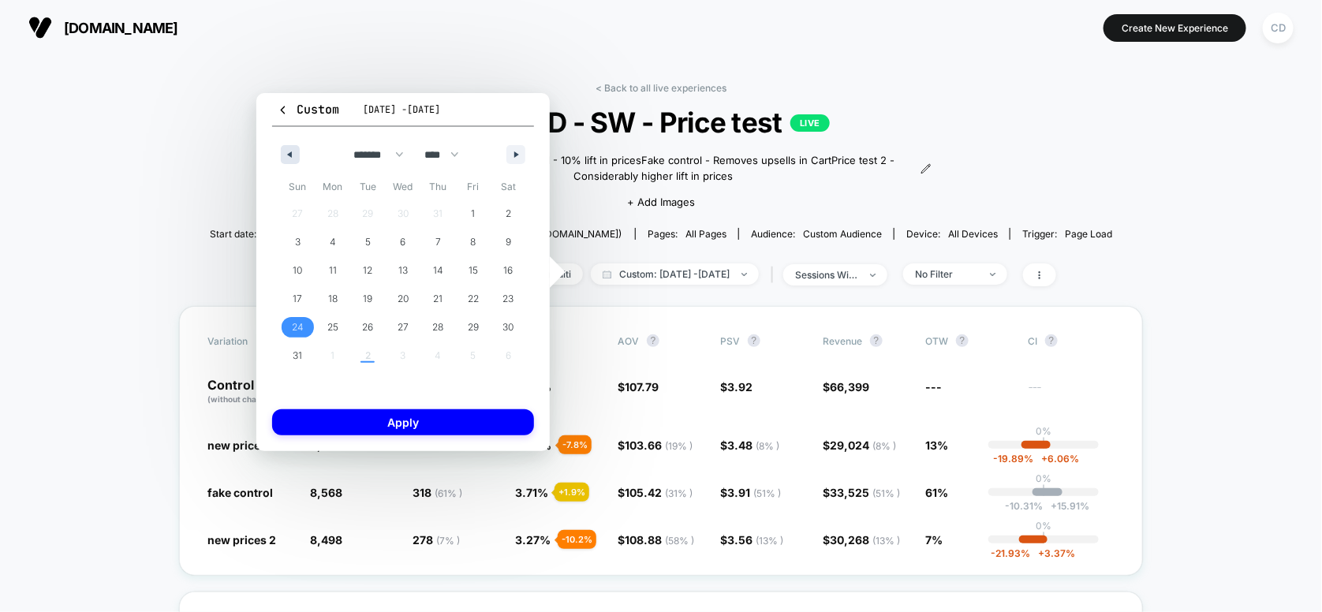
click at [291, 160] on button "button" at bounding box center [290, 154] width 19 height 19
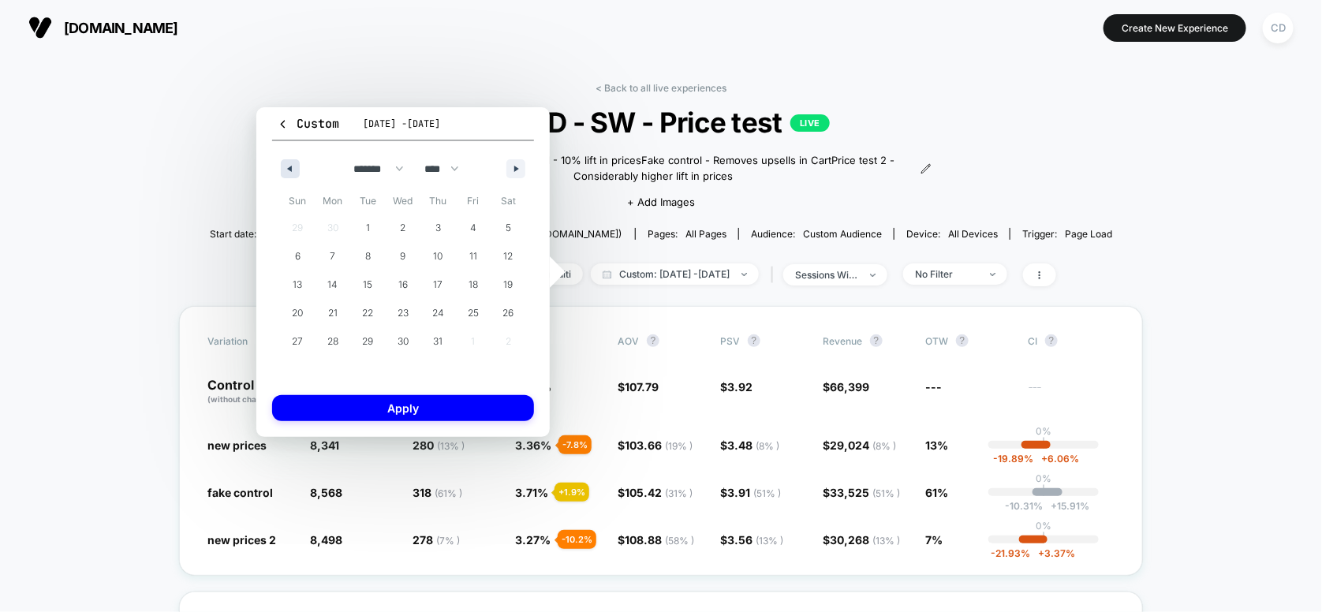
click at [291, 160] on button "button" at bounding box center [290, 168] width 19 height 19
click at [513, 162] on button "button" at bounding box center [515, 168] width 19 height 19
click at [435, 315] on span "24" at bounding box center [438, 313] width 12 height 28
click at [524, 164] on button "button" at bounding box center [515, 168] width 19 height 19
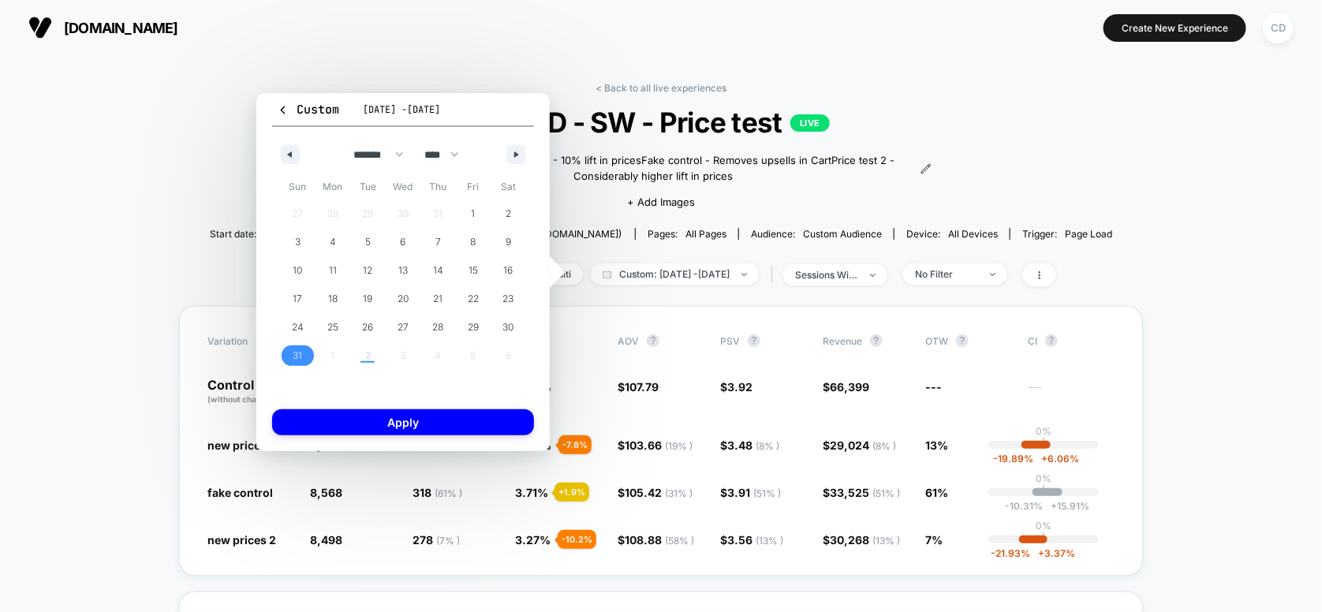
click at [306, 359] on span "31" at bounding box center [297, 355] width 35 height 21
click at [287, 150] on button "button" at bounding box center [290, 154] width 19 height 19
select select "*"
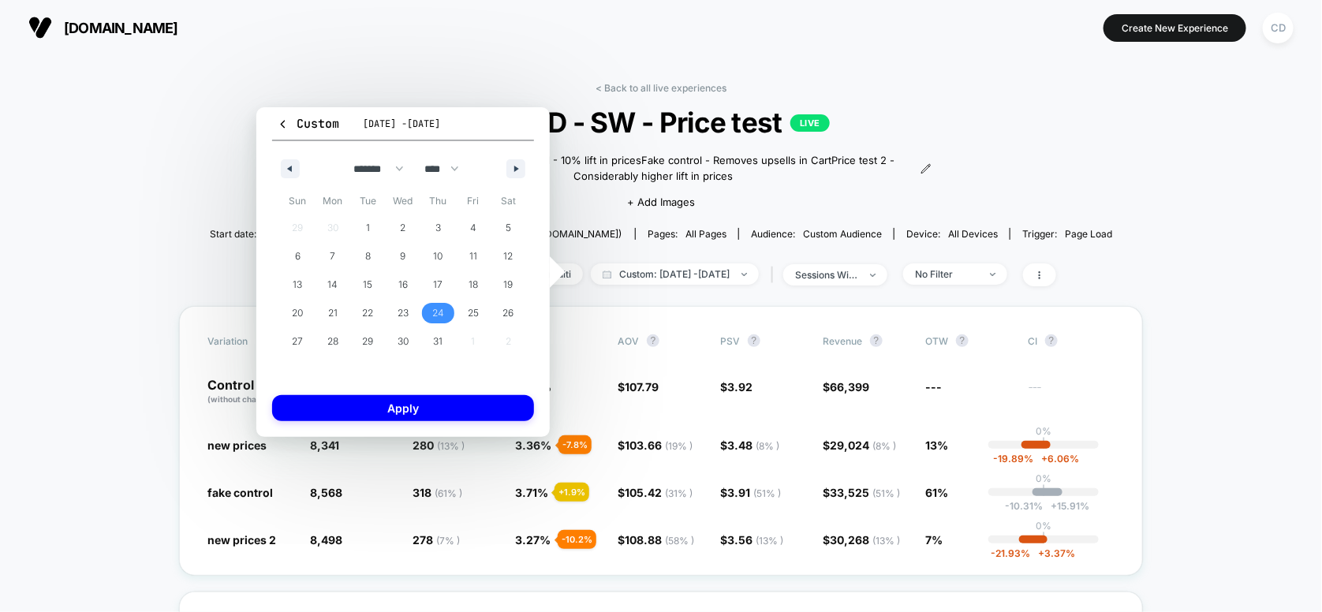
click at [427, 311] on span "24" at bounding box center [437, 313] width 35 height 21
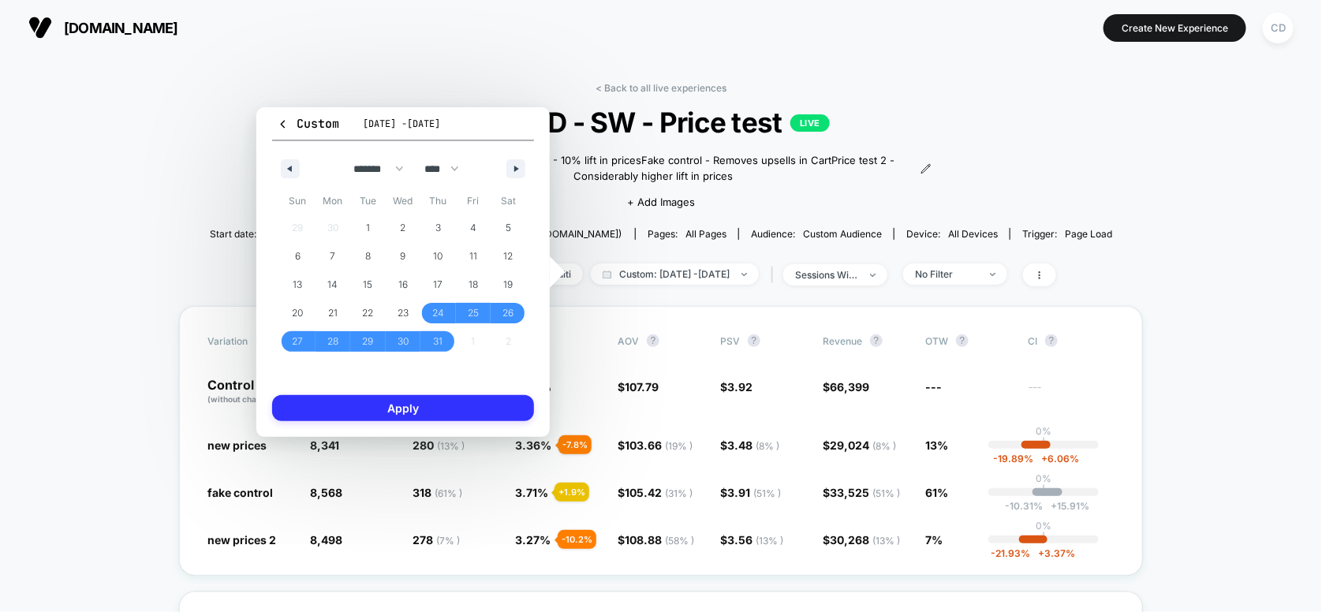
click at [434, 408] on button "Apply" at bounding box center [403, 408] width 262 height 26
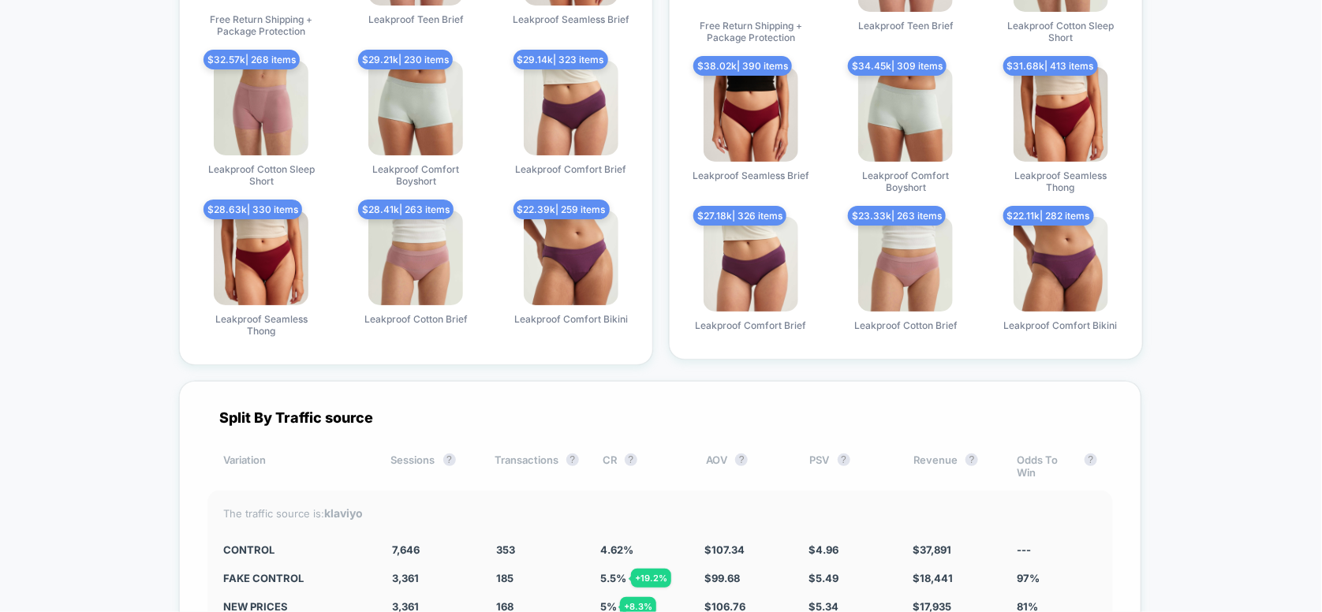
scroll to position [5151, 0]
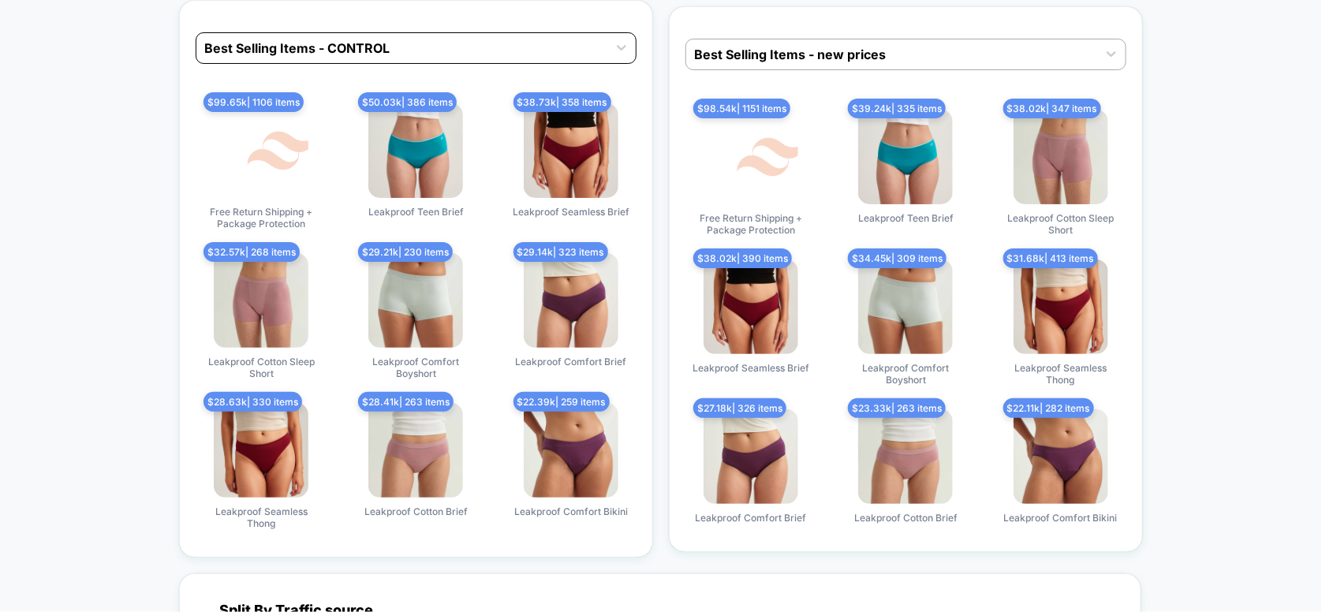
click at [373, 48] on div "Best Selling Items - CONTROL" at bounding box center [416, 48] width 441 height 32
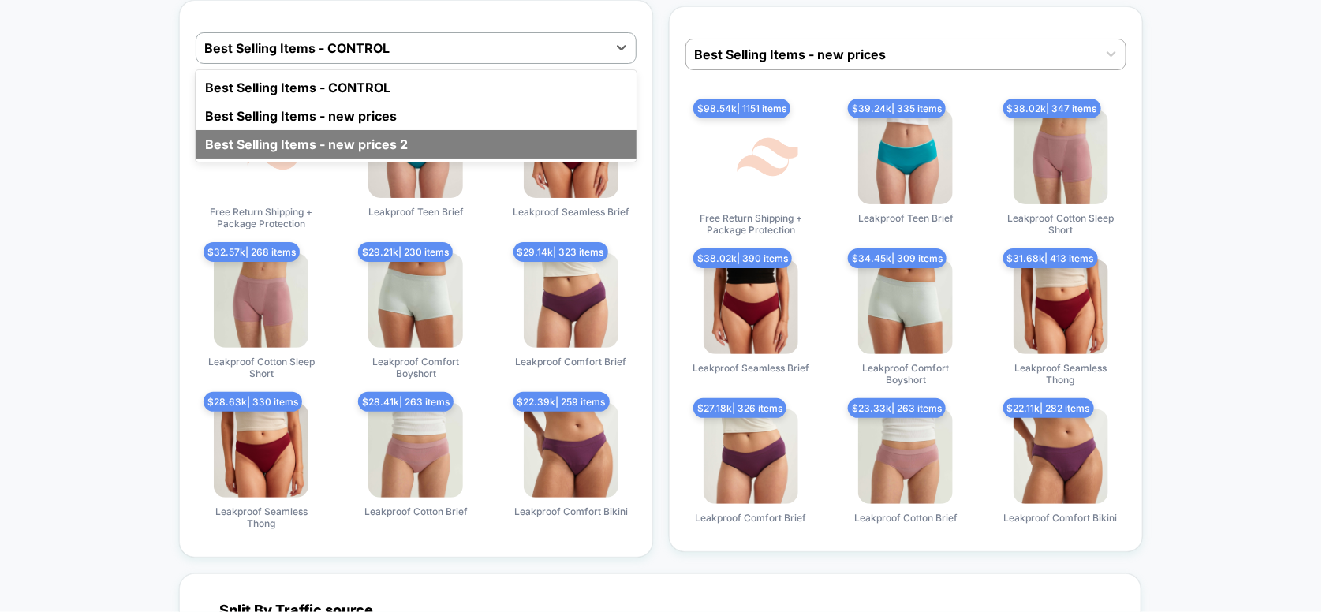
click at [342, 135] on div "Best Selling Items - new prices 2" at bounding box center [416, 144] width 441 height 28
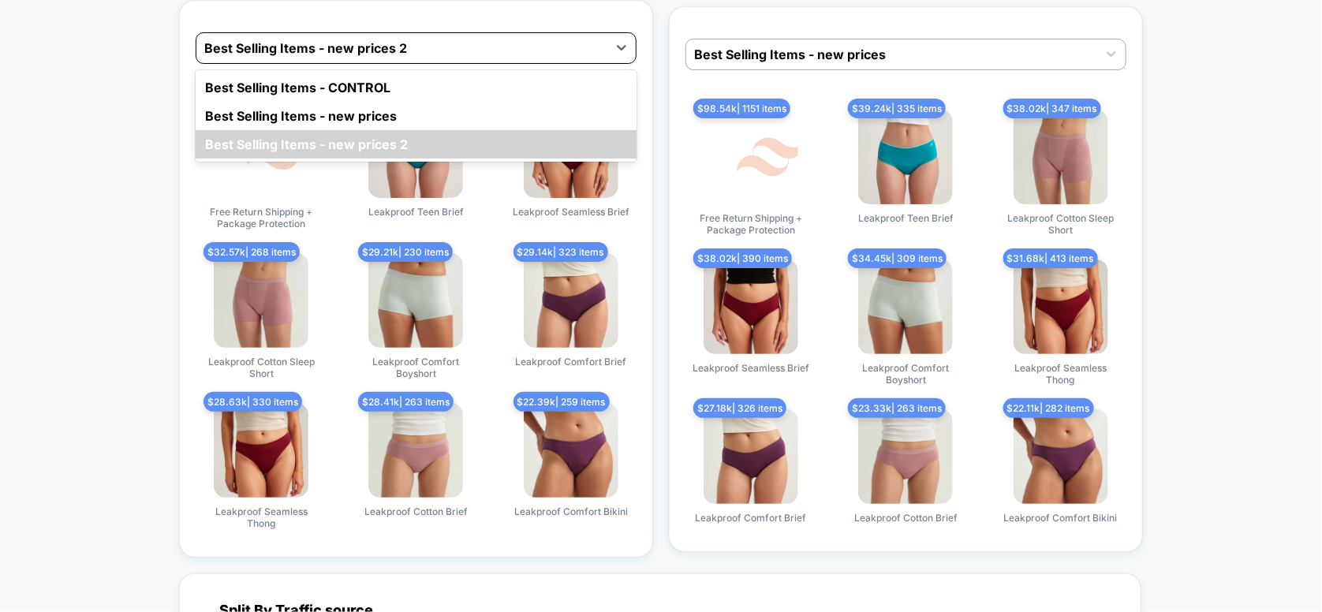
click at [423, 39] on div at bounding box center [401, 48] width 395 height 19
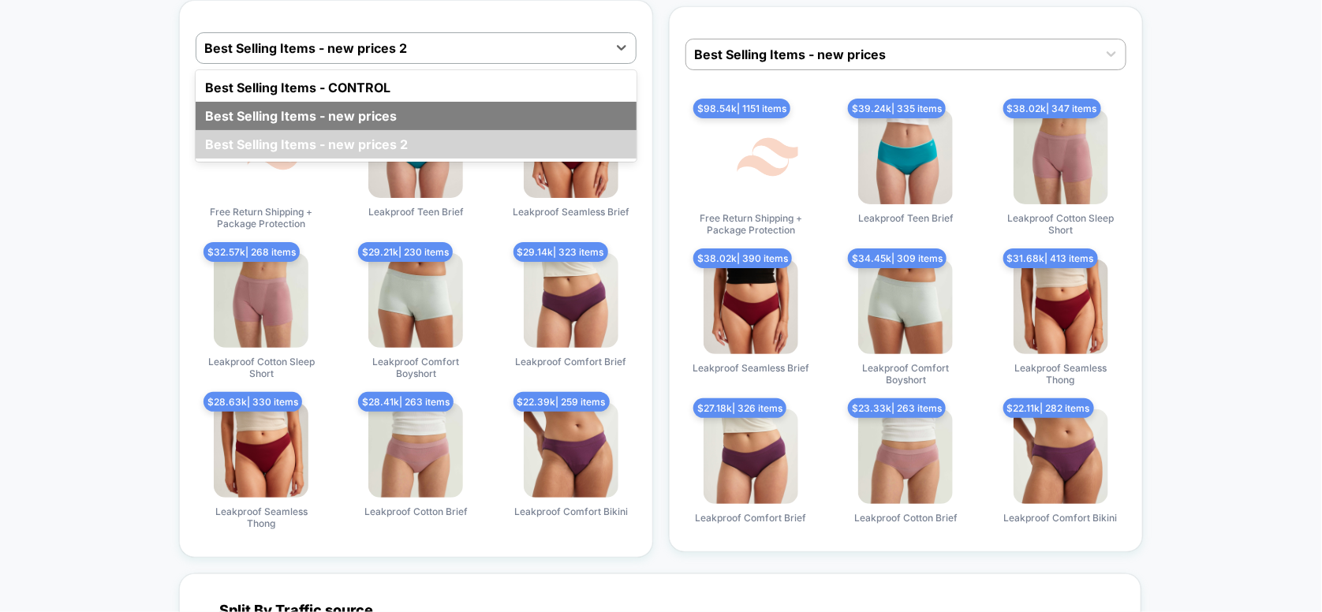
click at [399, 107] on div "Best Selling Items - new prices" at bounding box center [416, 116] width 441 height 28
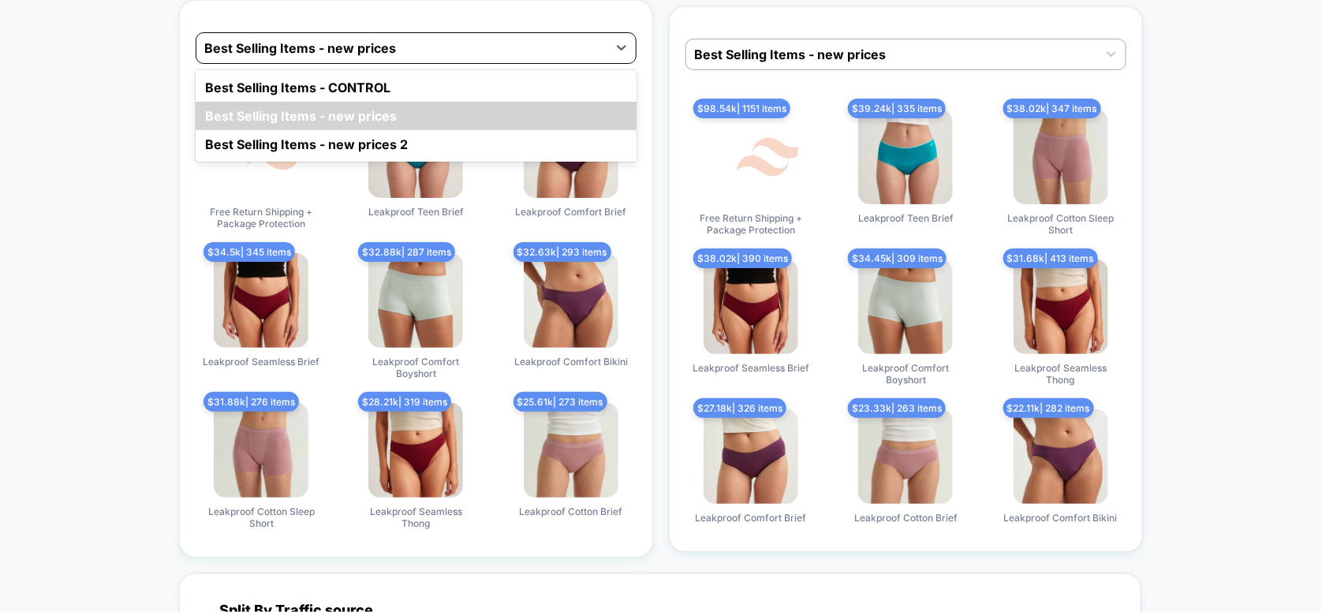
click at [451, 39] on div at bounding box center [401, 48] width 395 height 19
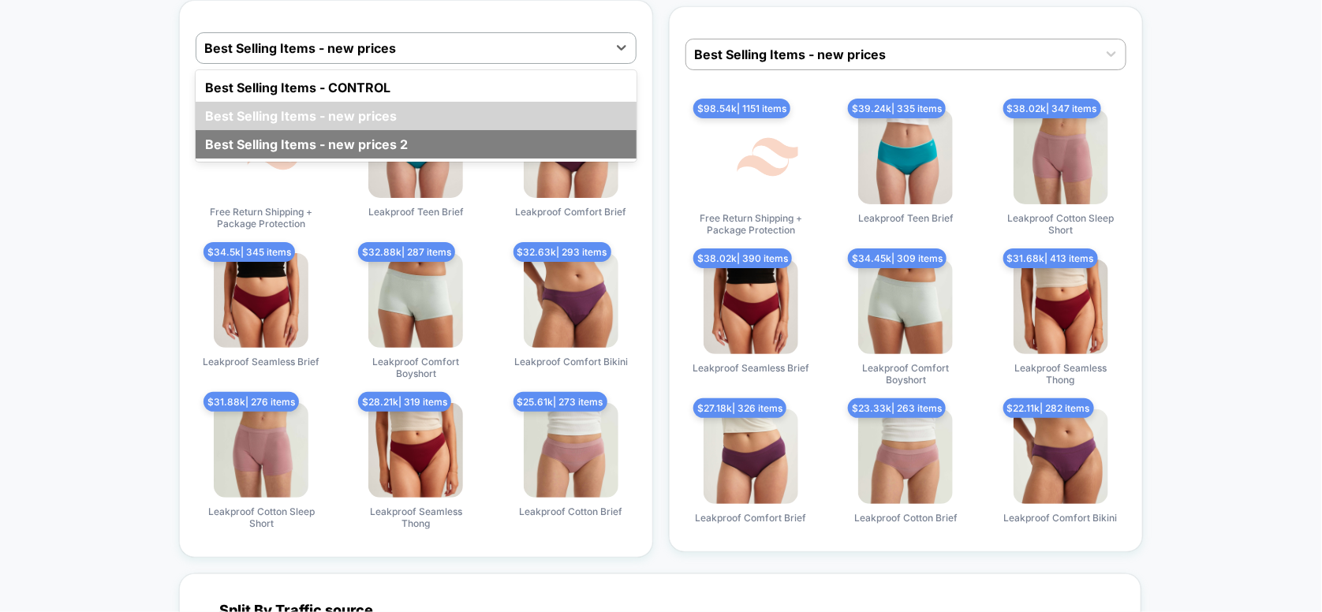
click at [434, 130] on div "Best Selling Items - new prices 2" at bounding box center [416, 144] width 441 height 28
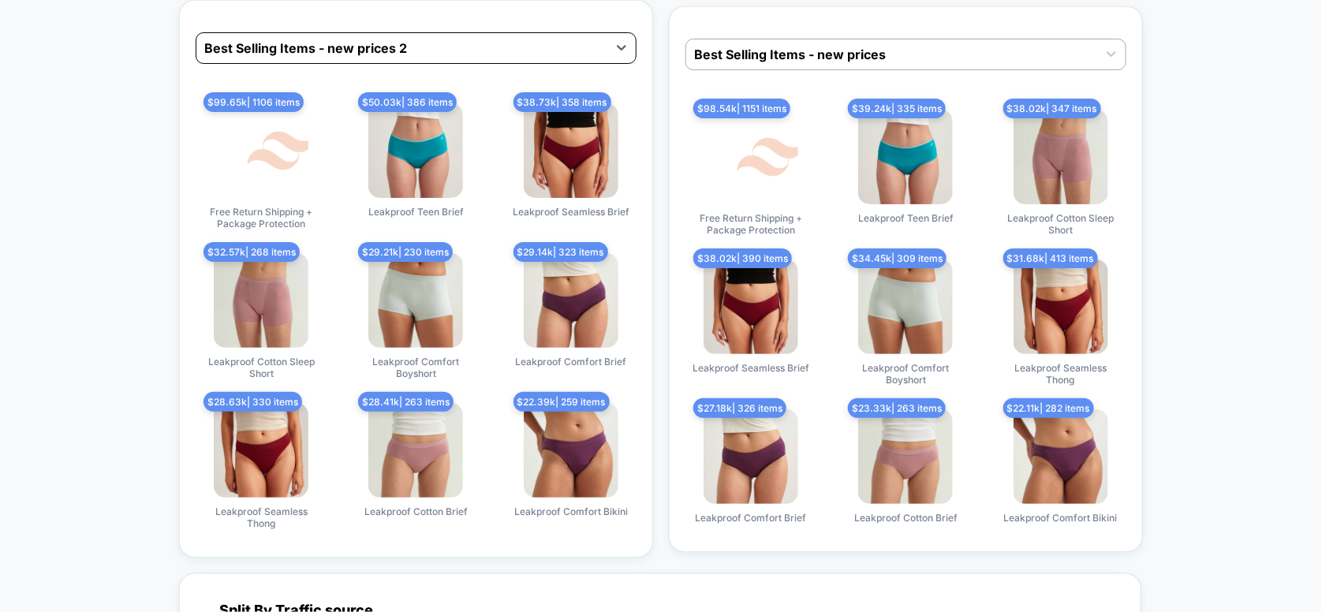
click at [453, 39] on div at bounding box center [401, 48] width 395 height 19
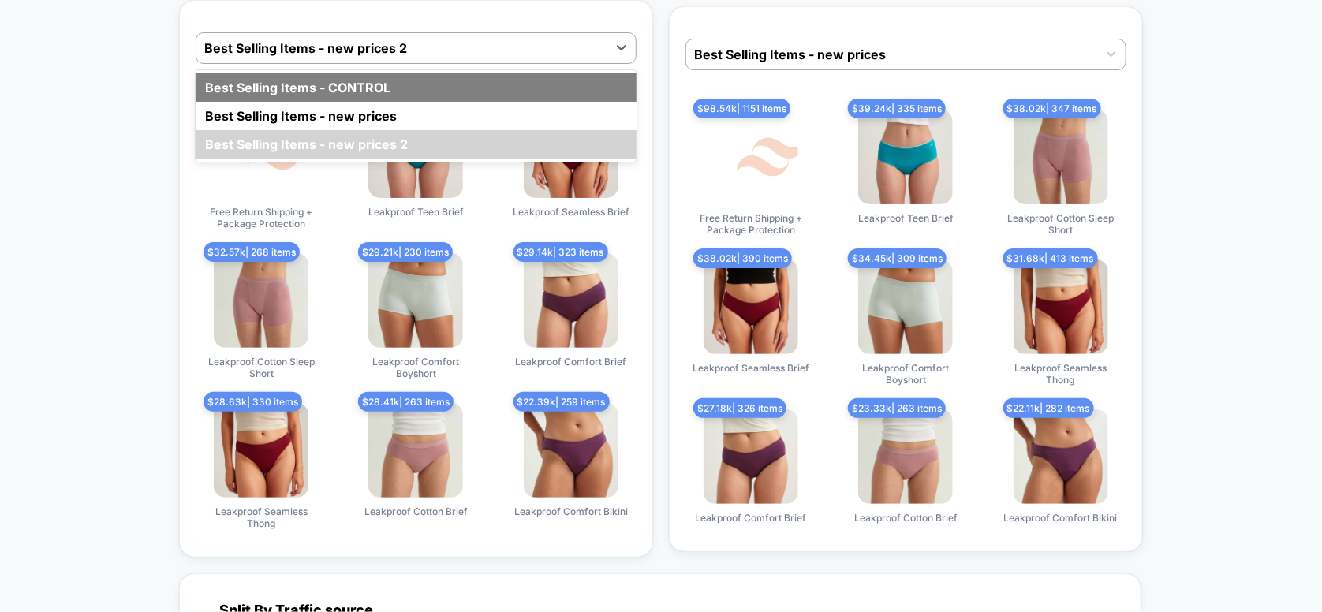
click at [416, 77] on div "Best Selling Items - CONTROL" at bounding box center [416, 87] width 441 height 28
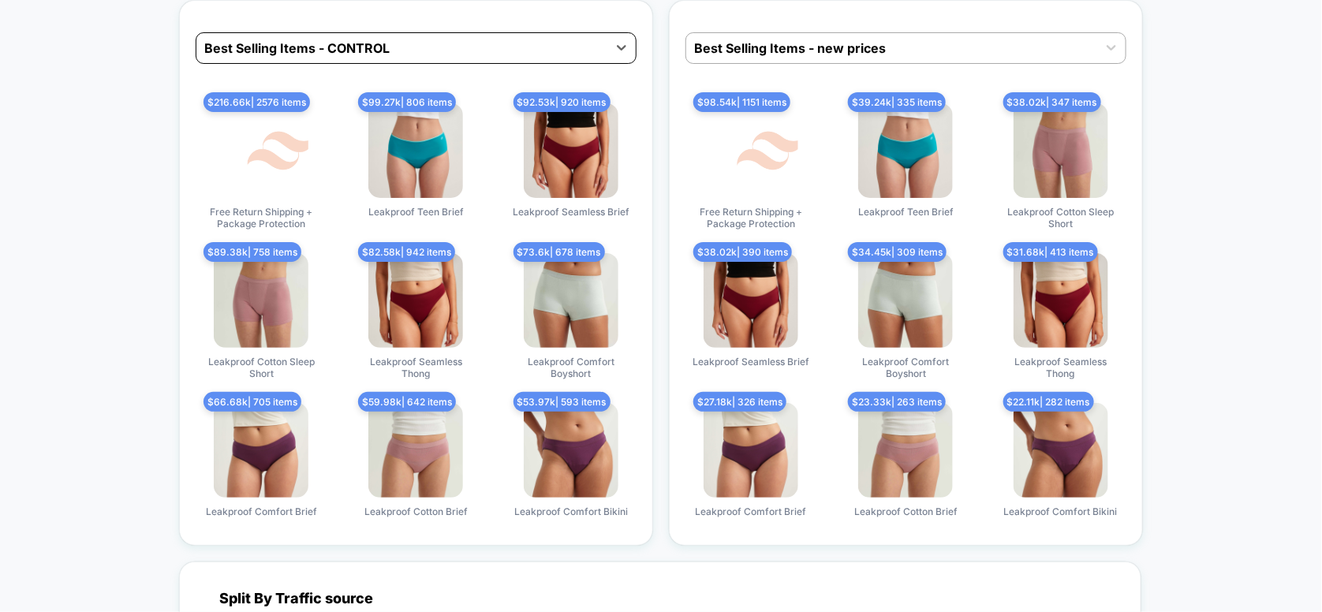
click at [458, 39] on div at bounding box center [401, 48] width 395 height 19
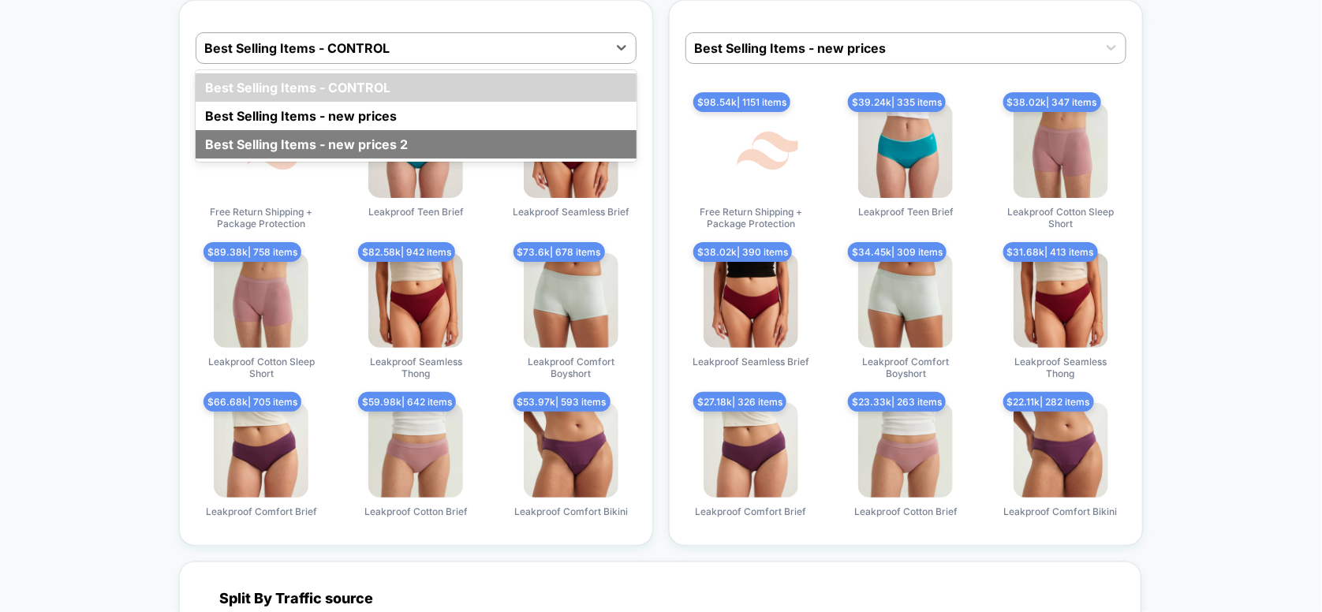
click at [424, 130] on div "Best Selling Items - new prices 2" at bounding box center [416, 144] width 441 height 28
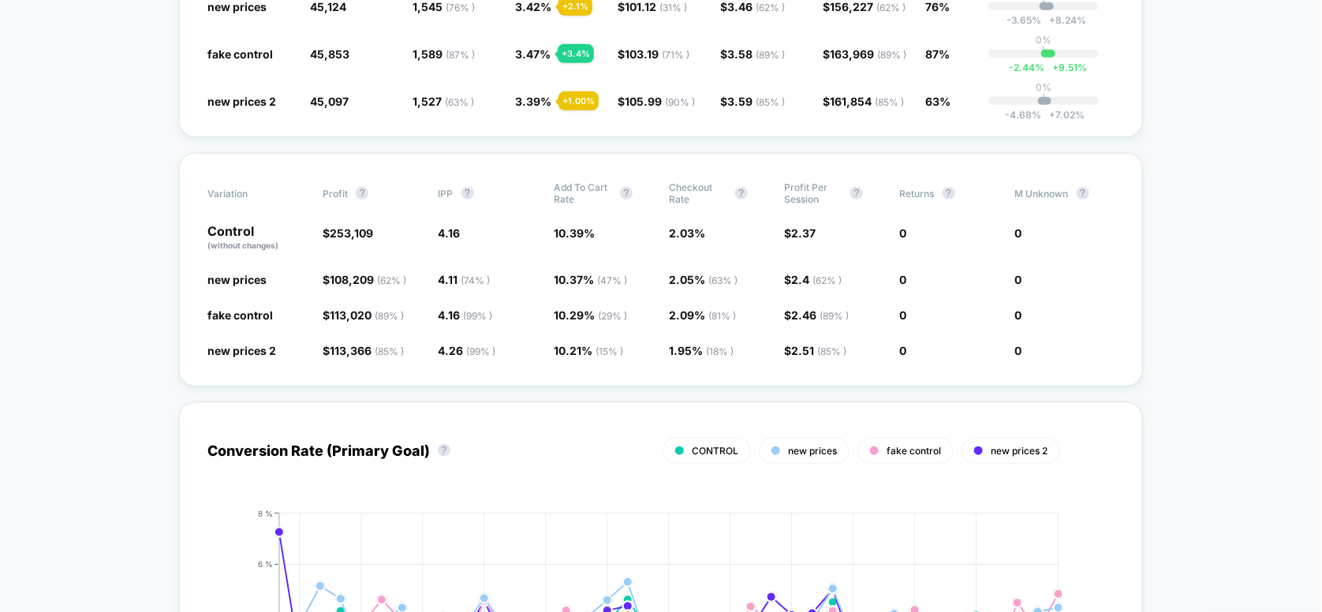
scroll to position [0, 0]
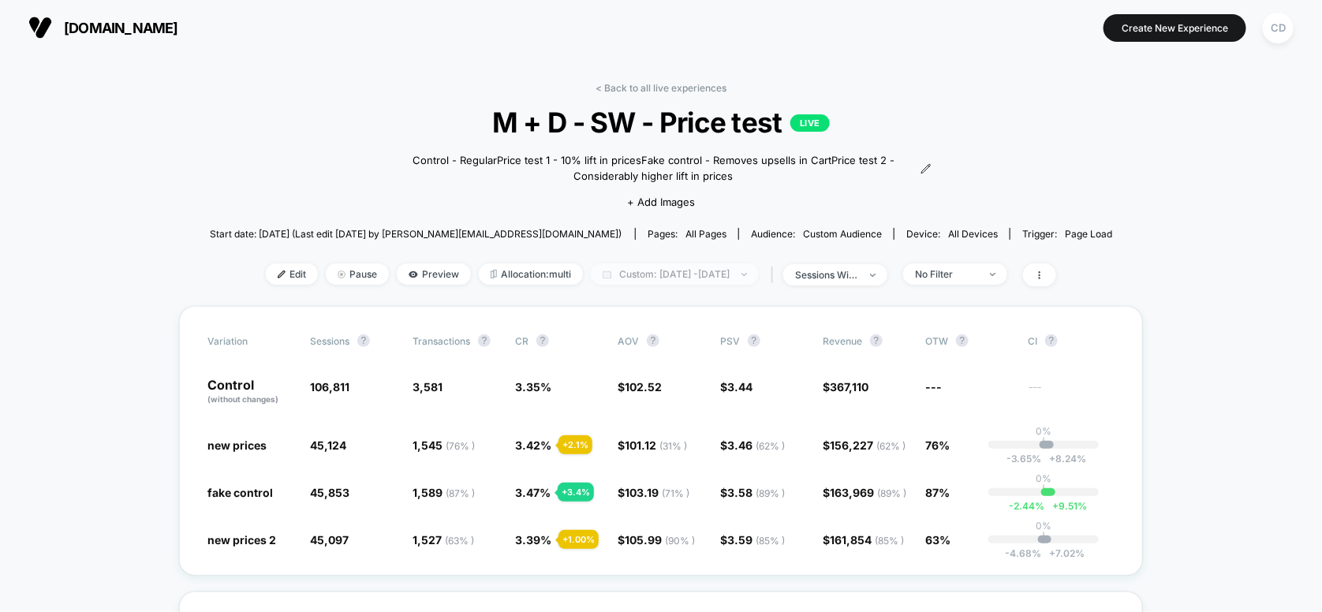
click at [632, 274] on span "Custom: [DATE] - [DATE]" at bounding box center [675, 273] width 168 height 21
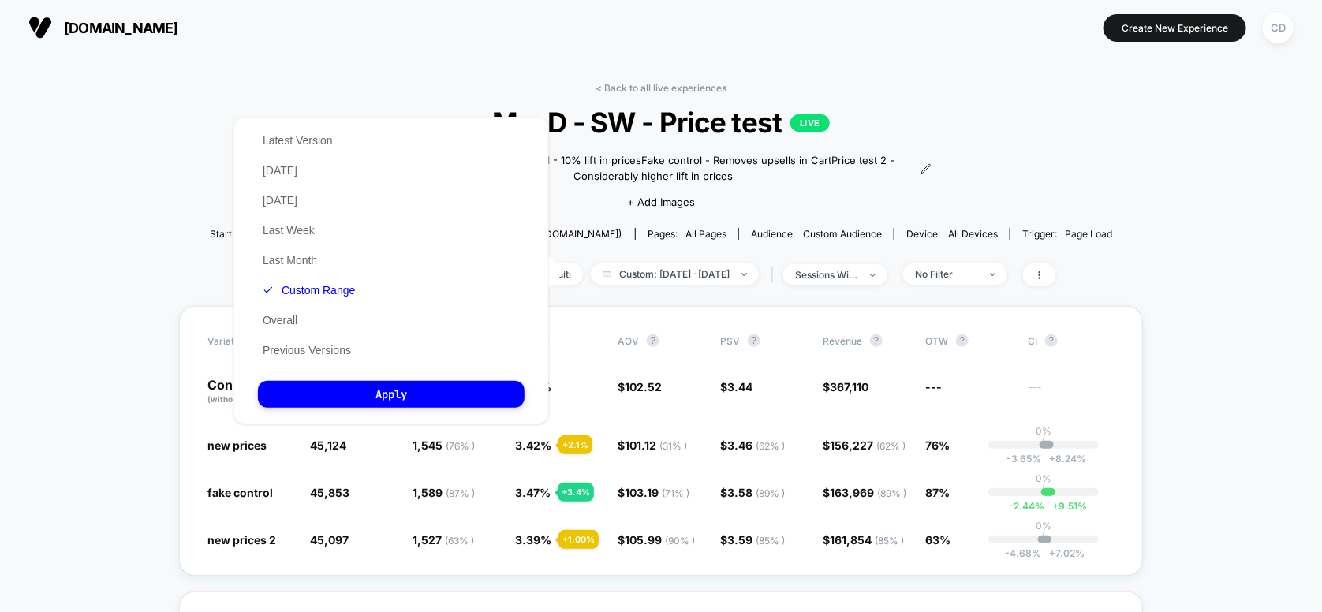
click at [304, 361] on div "Latest Version [DATE] [DATE] Last Week Last Month Custom Range Overall Previous…" at bounding box center [309, 245] width 102 height 240
click at [307, 352] on button "Previous Versions" at bounding box center [307, 350] width 98 height 14
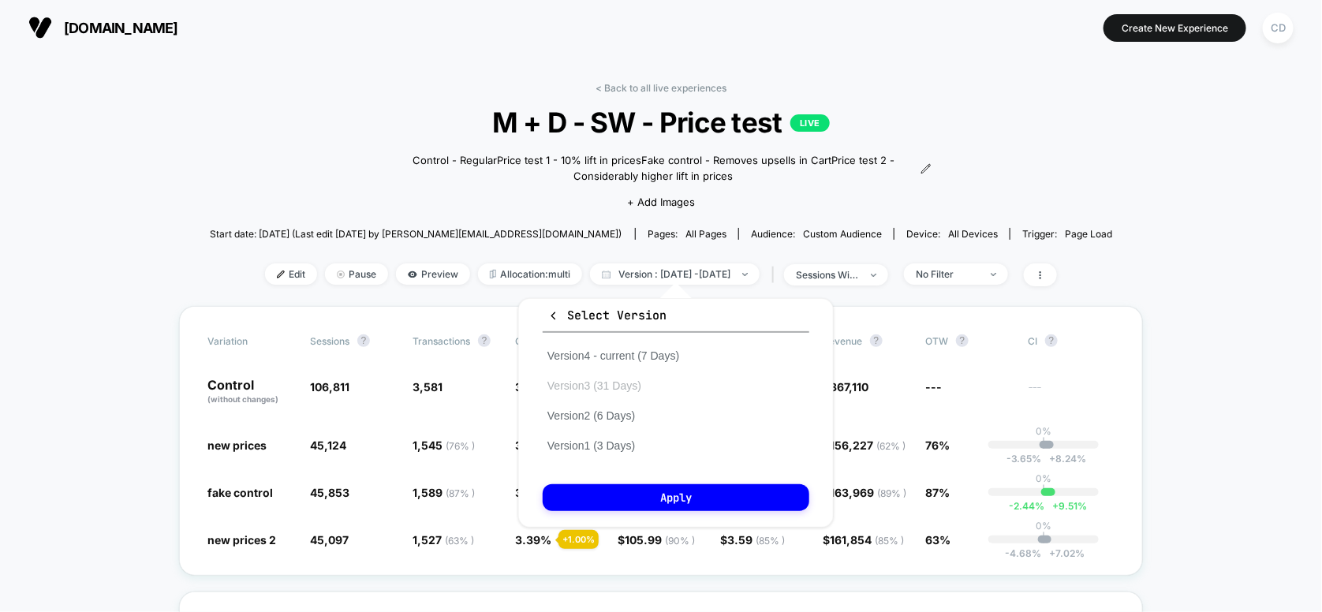
click at [594, 384] on button "Version 3 (31 Days)" at bounding box center [593, 385] width 103 height 14
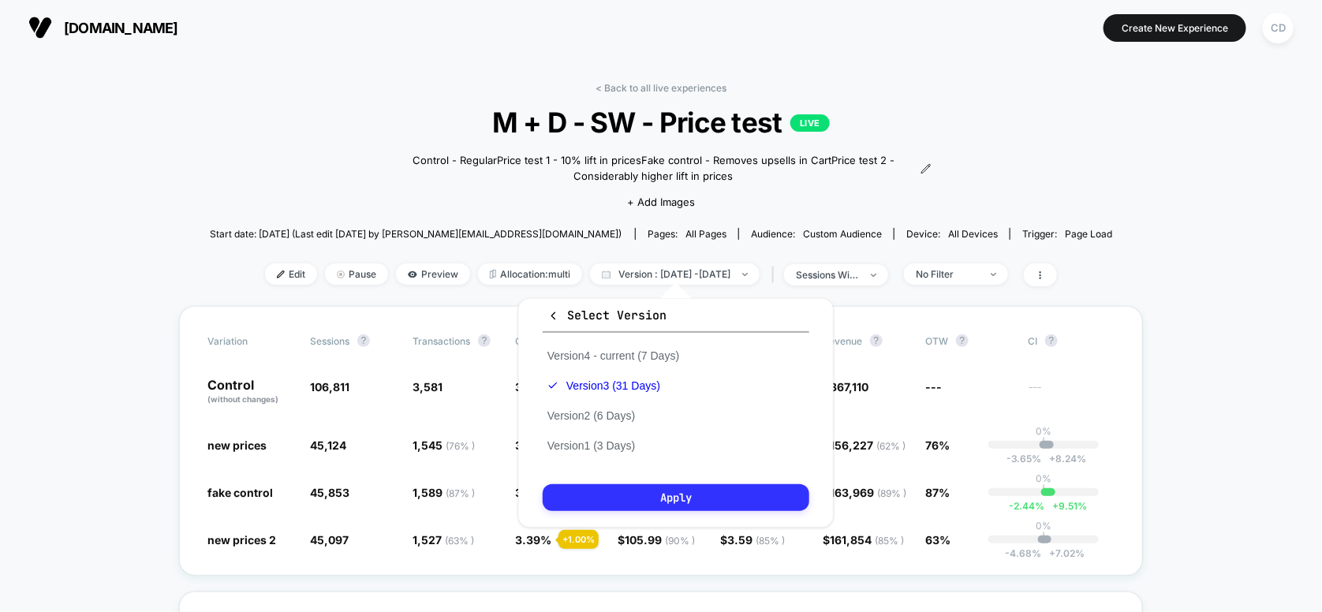
click at [659, 494] on button "Apply" at bounding box center [675, 497] width 267 height 27
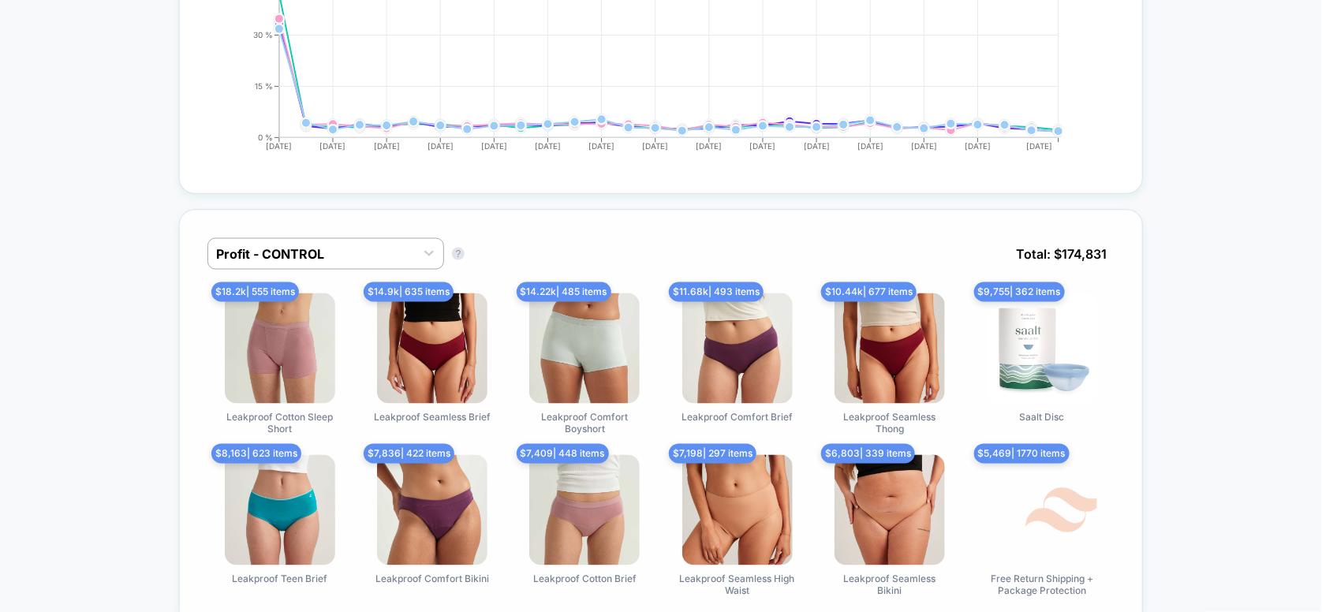
scroll to position [1051, 0]
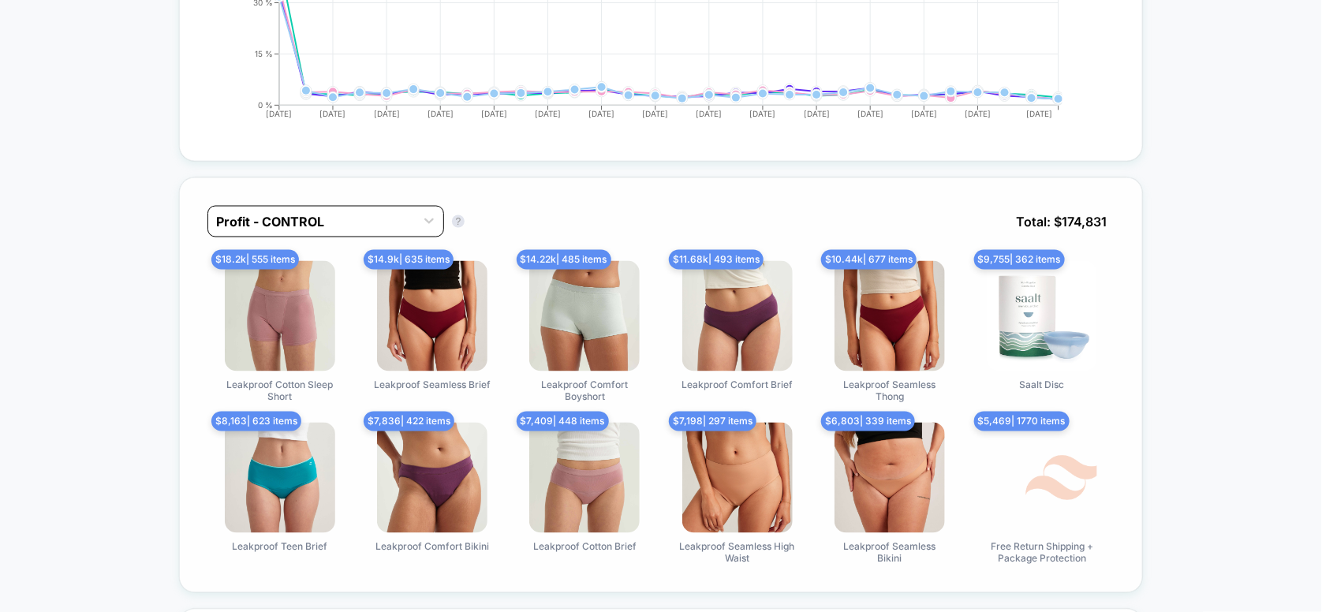
click at [394, 218] on div at bounding box center [311, 221] width 191 height 19
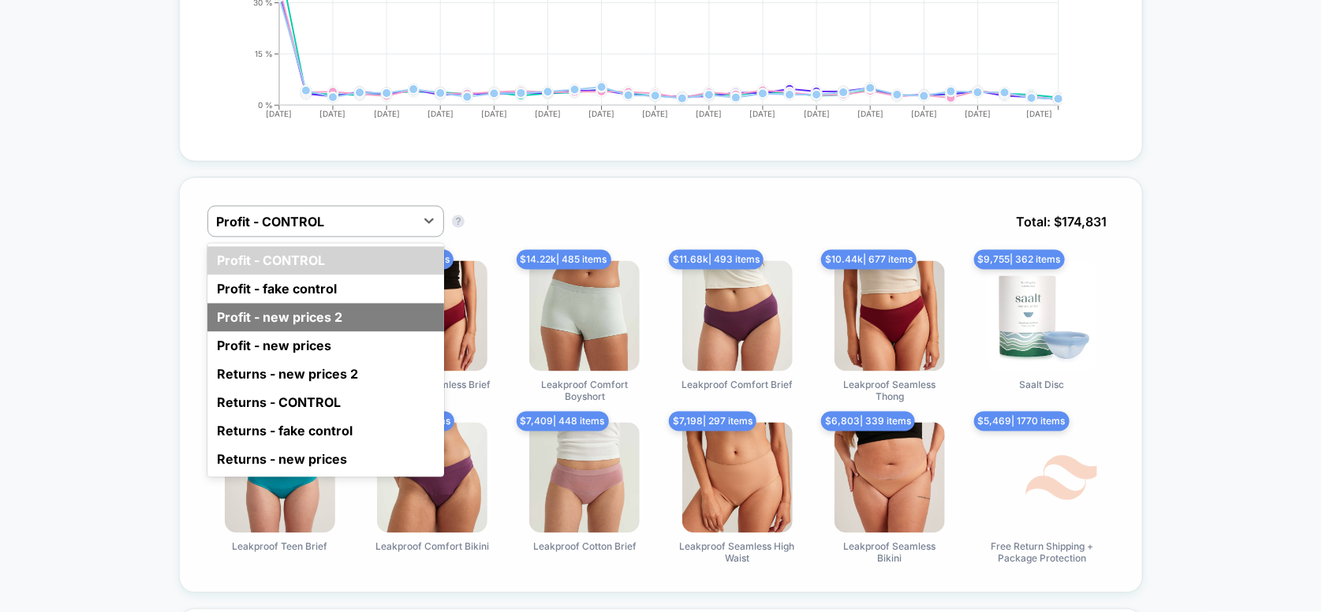
click at [300, 312] on div "Profit - new prices 2" at bounding box center [325, 318] width 237 height 28
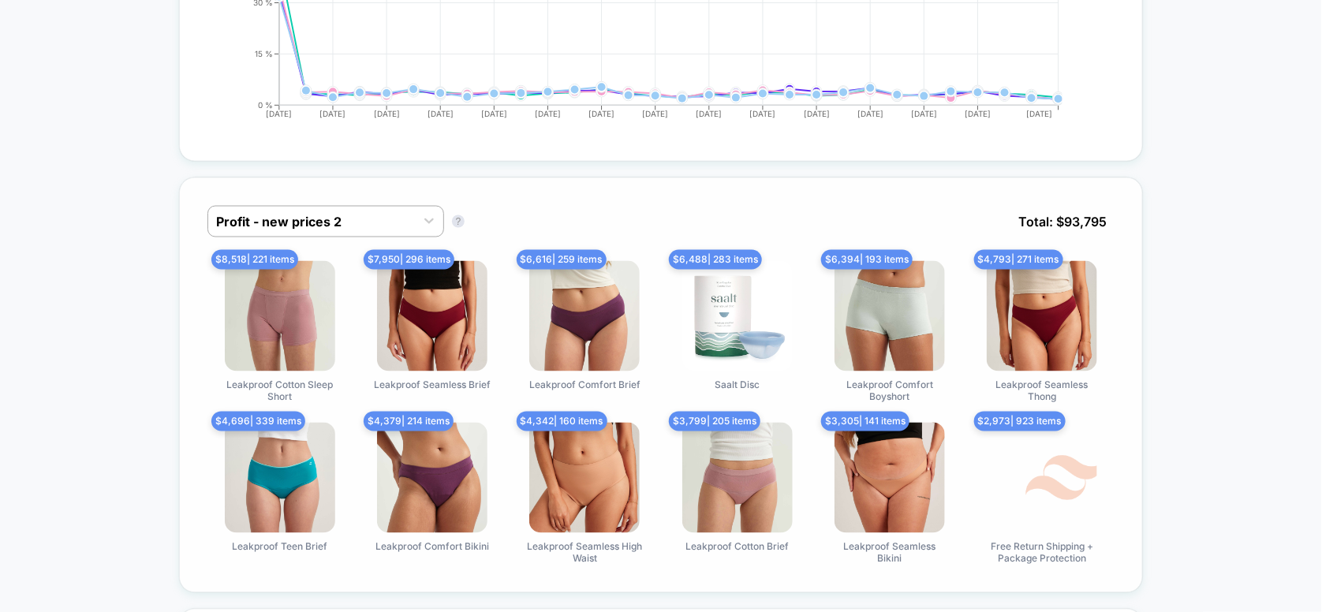
click at [270, 301] on img at bounding box center [280, 316] width 110 height 110
